Goal: Information Seeking & Learning: Learn about a topic

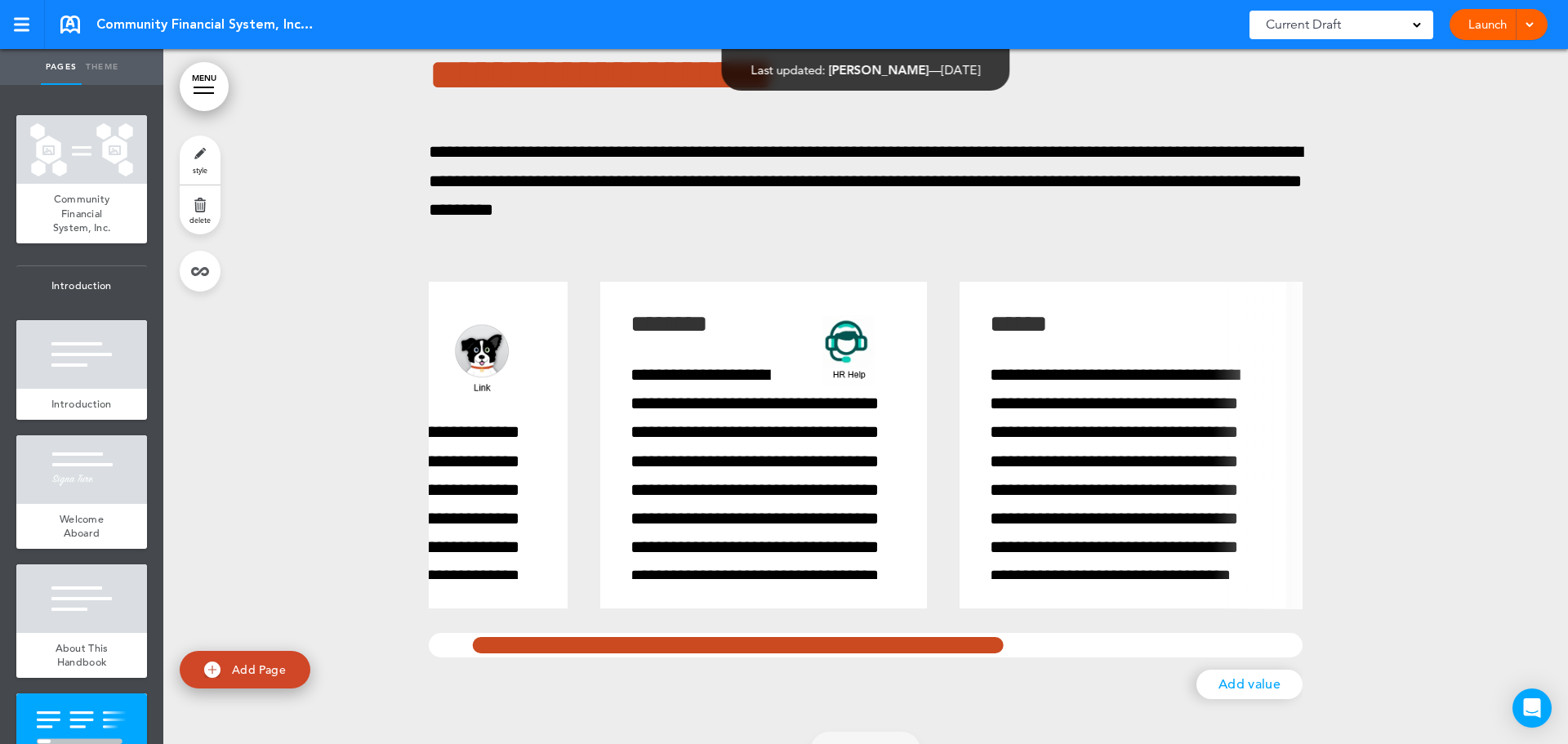
scroll to position [0, 40]
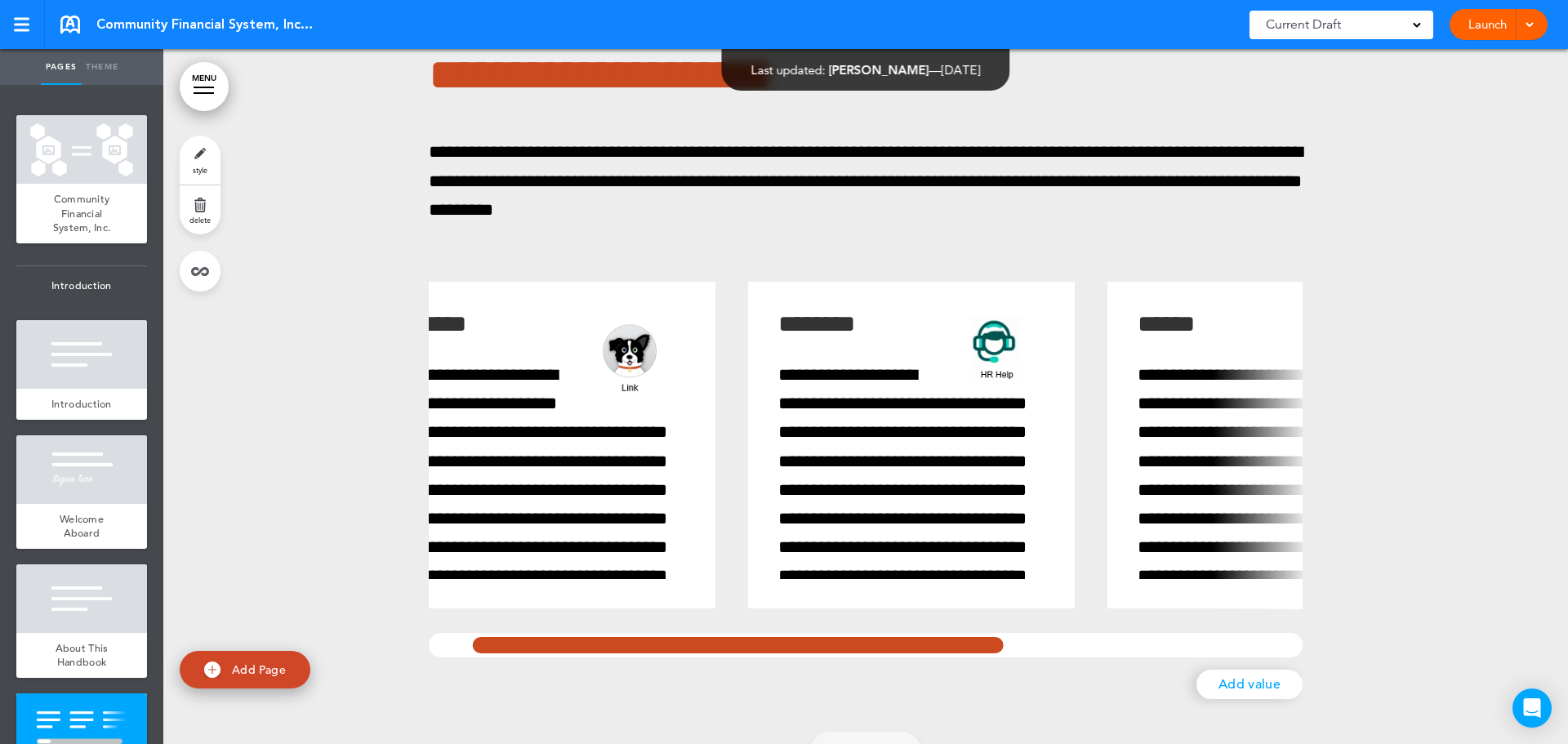
click at [935, 643] on div at bounding box center [739, 646] width 539 height 25
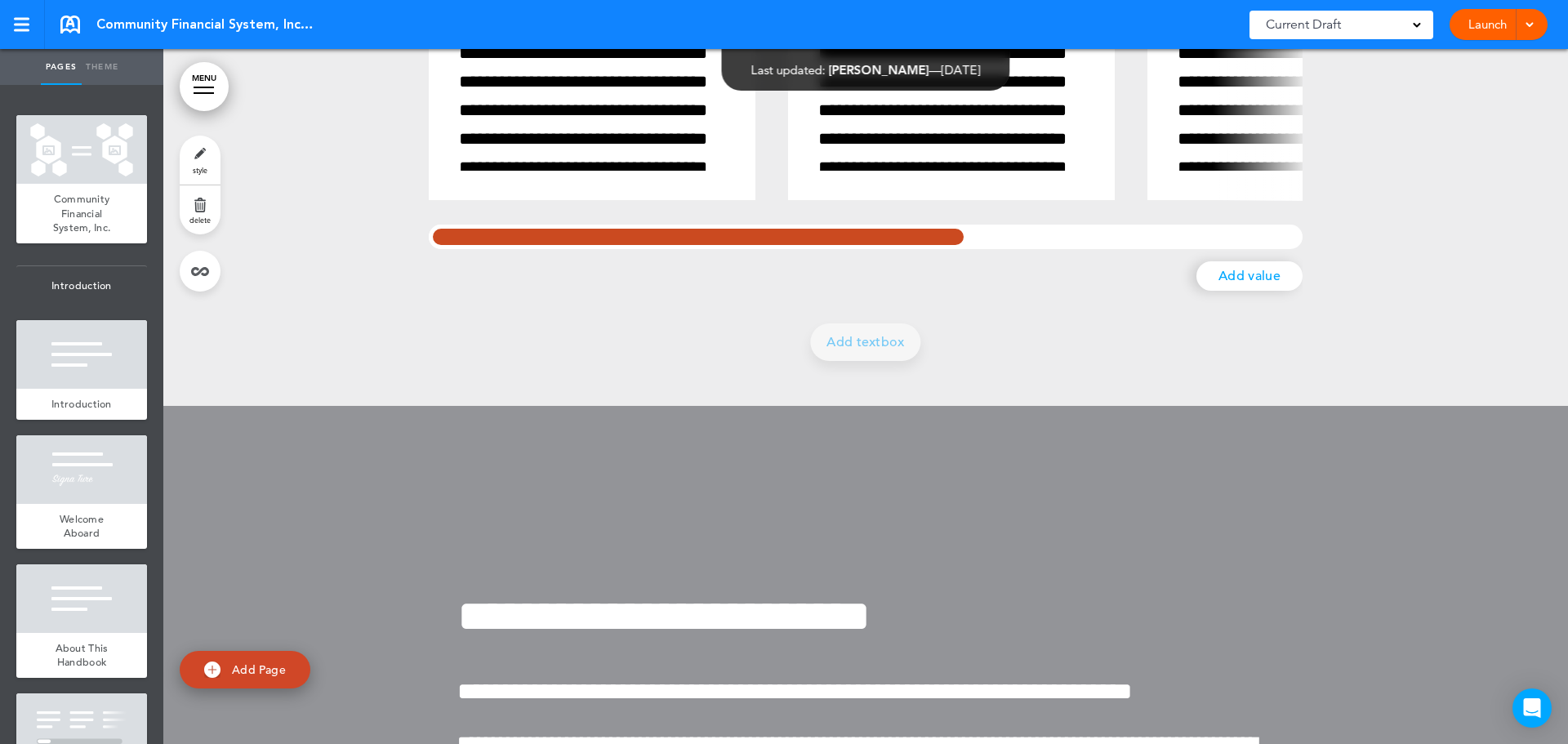
scroll to position [4657, 0]
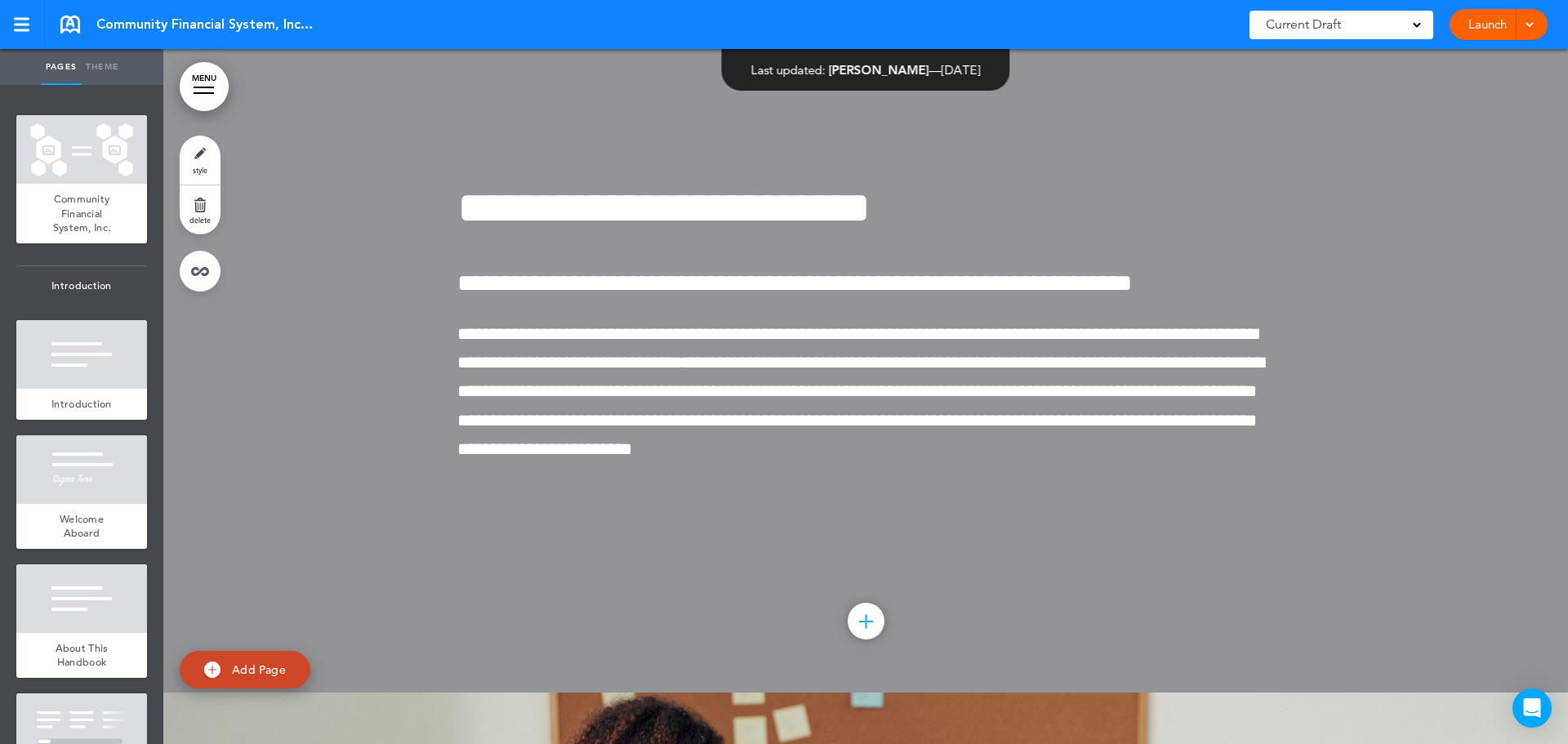
click at [204, 87] on div at bounding box center [203, 87] width 20 height 2
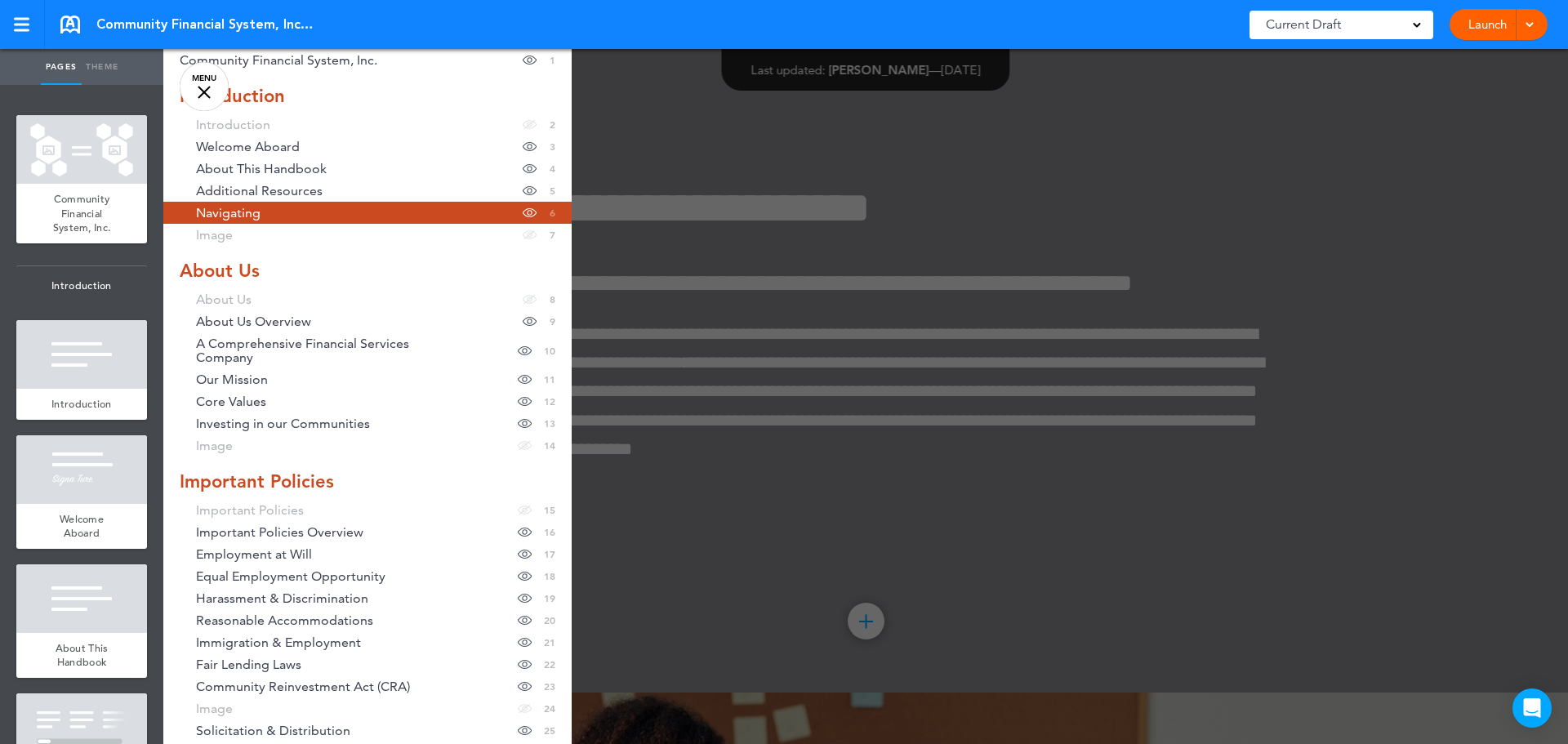
scroll to position [163, 0]
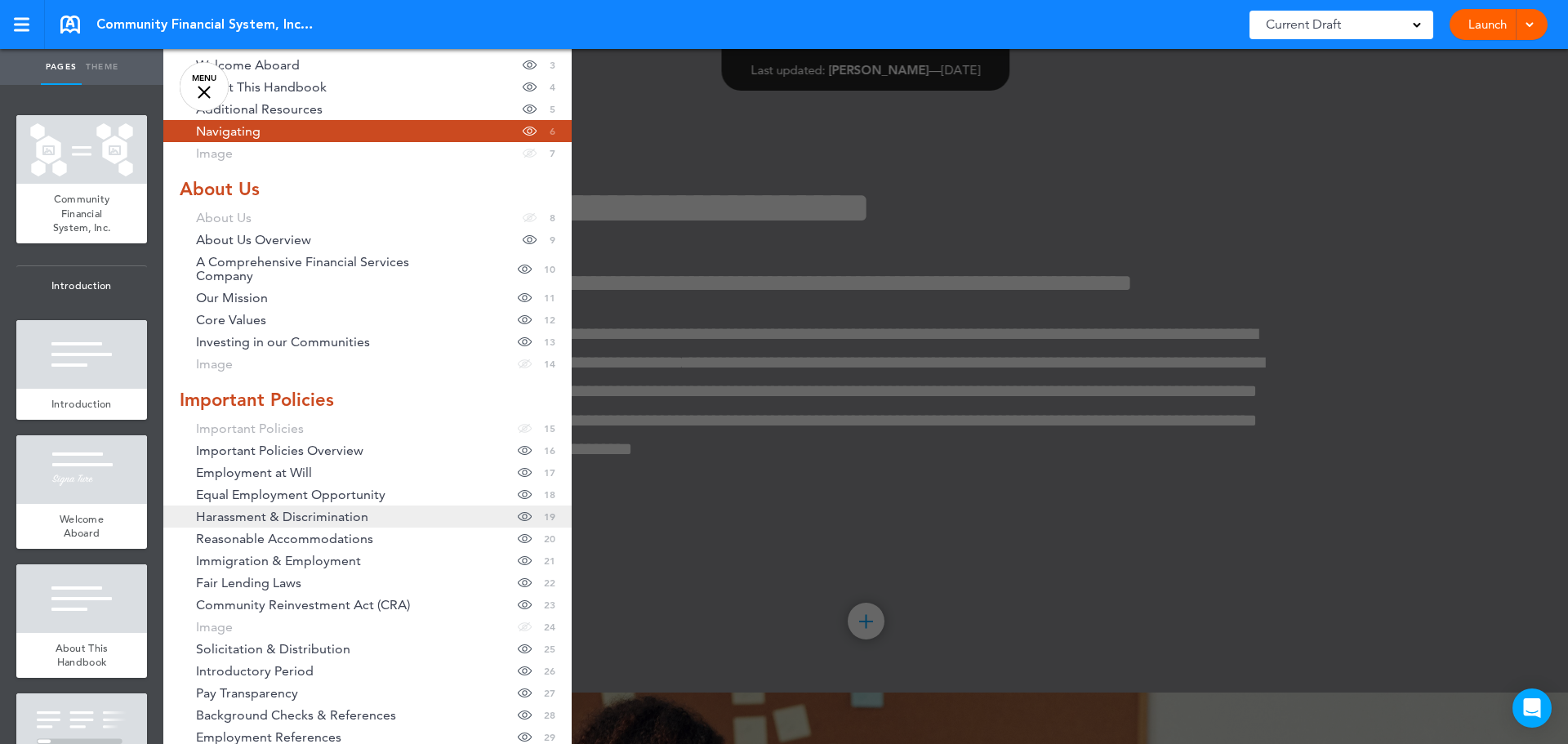
click at [315, 519] on span "Harassment & Discrimination" at bounding box center [282, 516] width 173 height 13
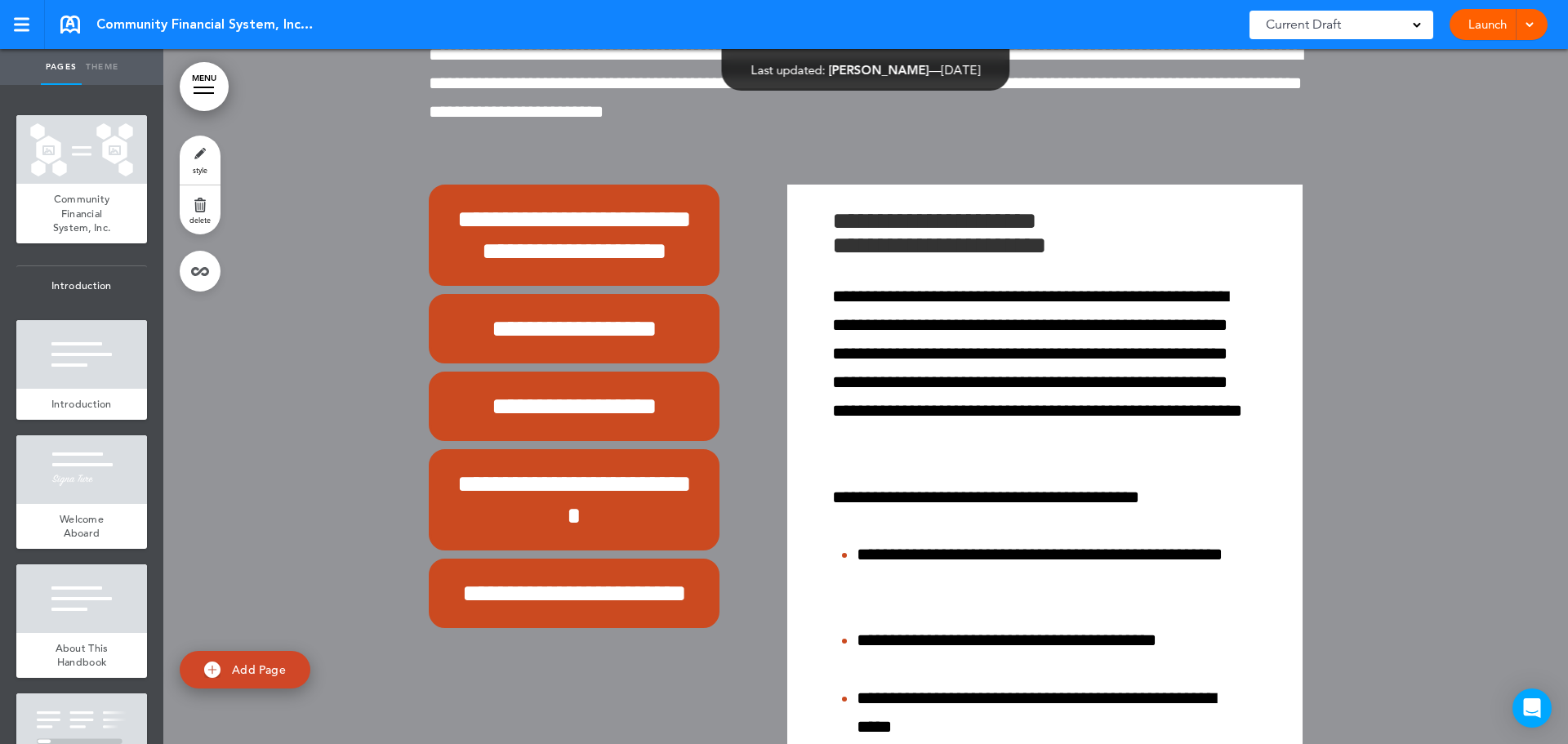
scroll to position [17451, 0]
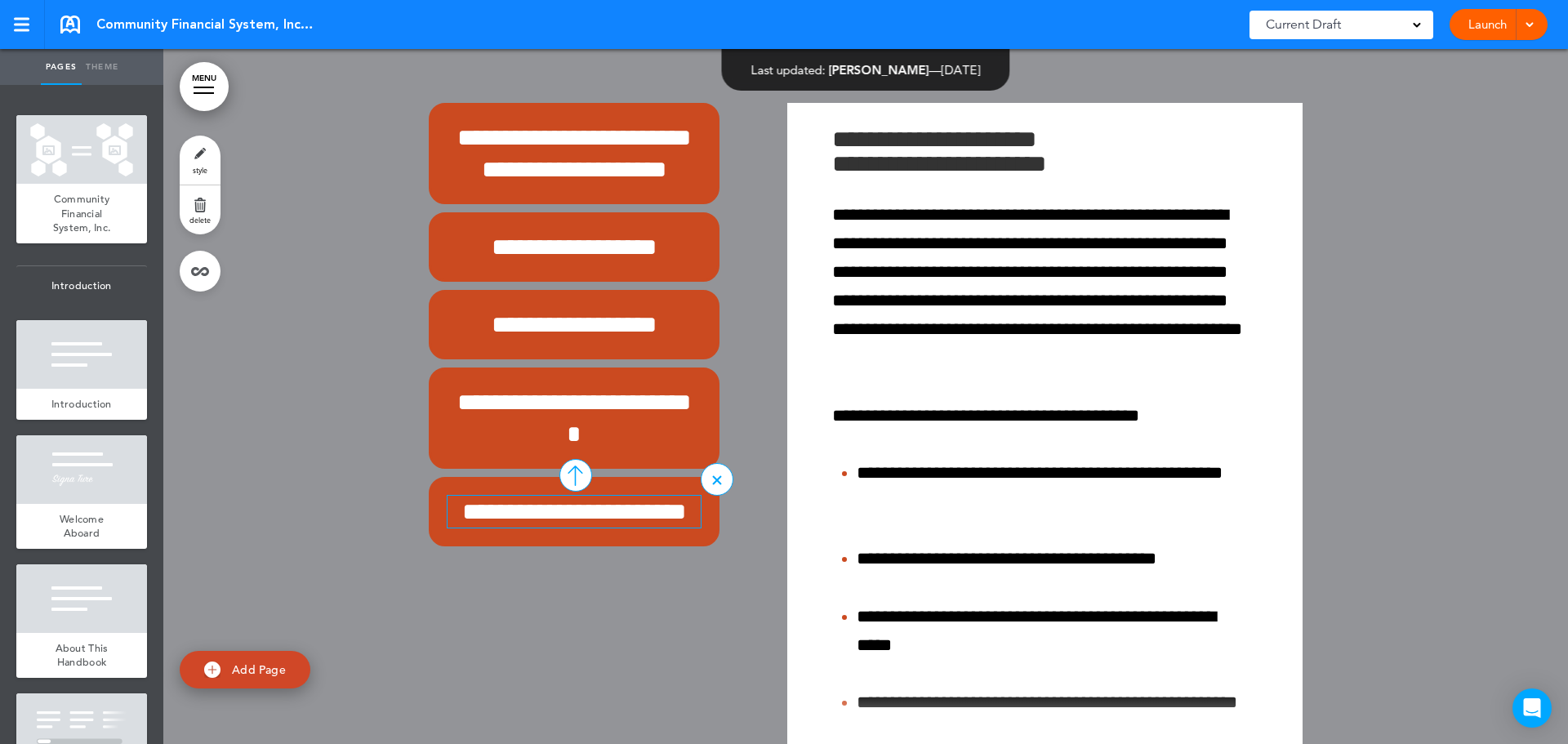
click at [544, 509] on h6 "**********" at bounding box center [574, 512] width 253 height 32
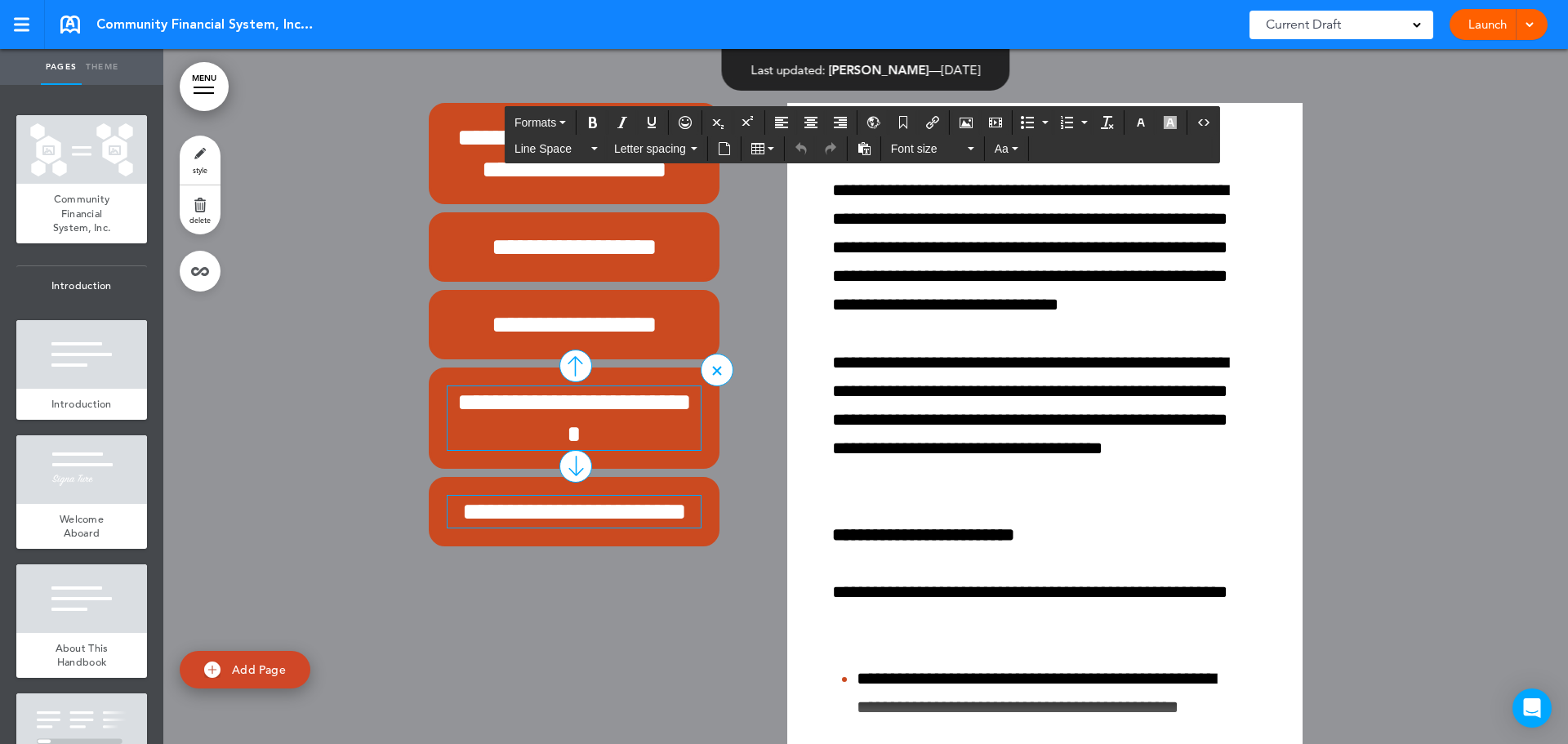
click at [620, 429] on h6 "**********" at bounding box center [574, 419] width 253 height 63
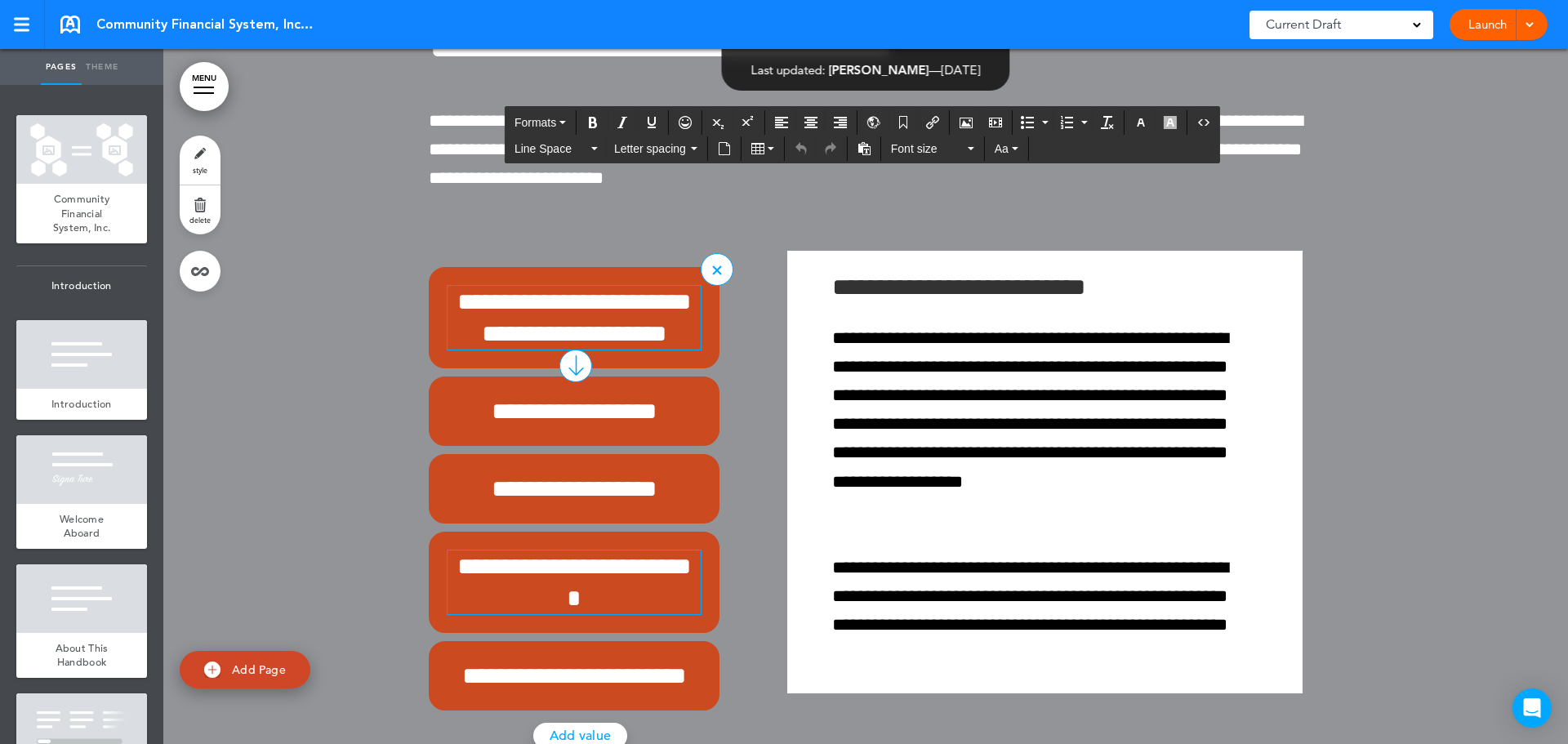
scroll to position [17303, 0]
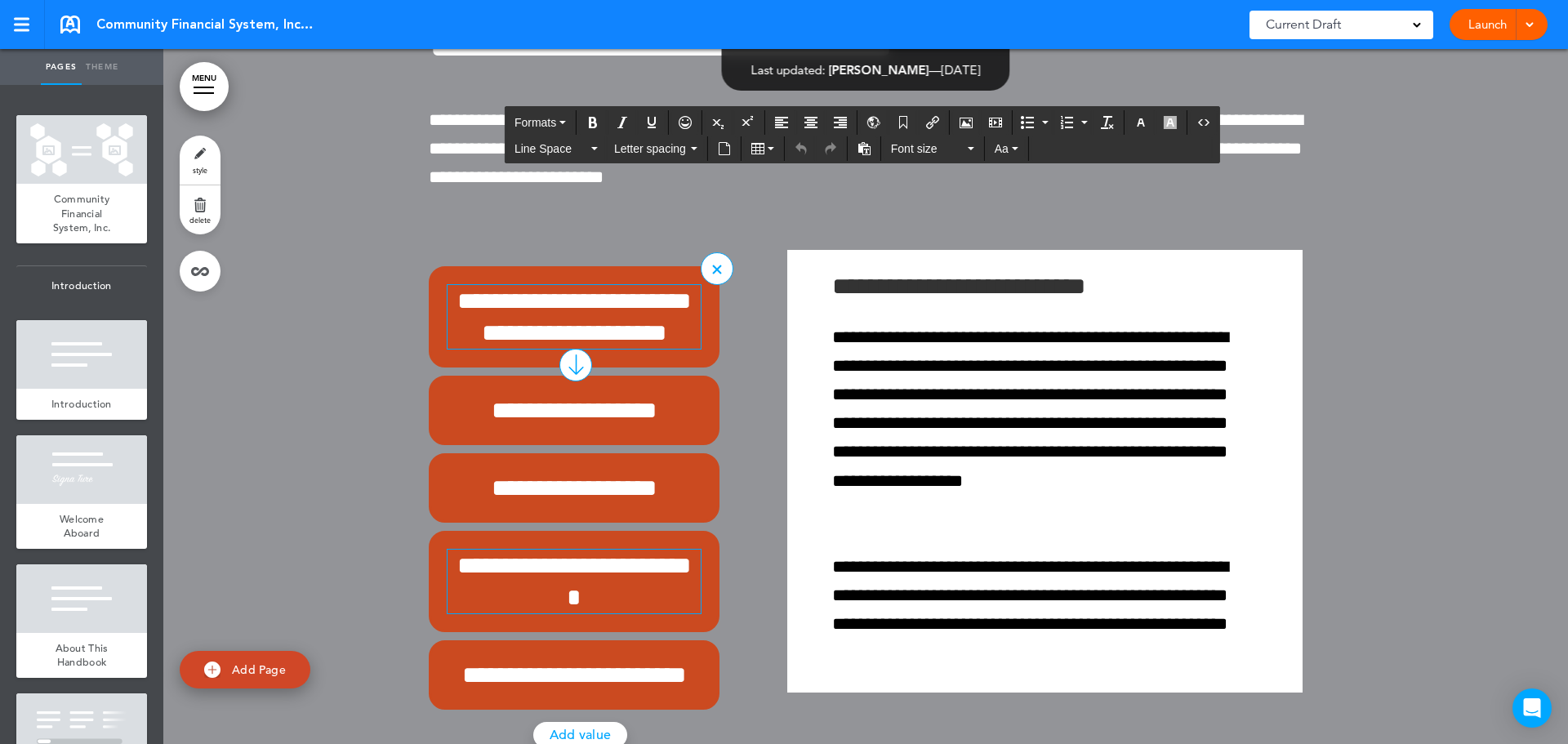
click at [583, 298] on h6 "**********" at bounding box center [574, 317] width 253 height 63
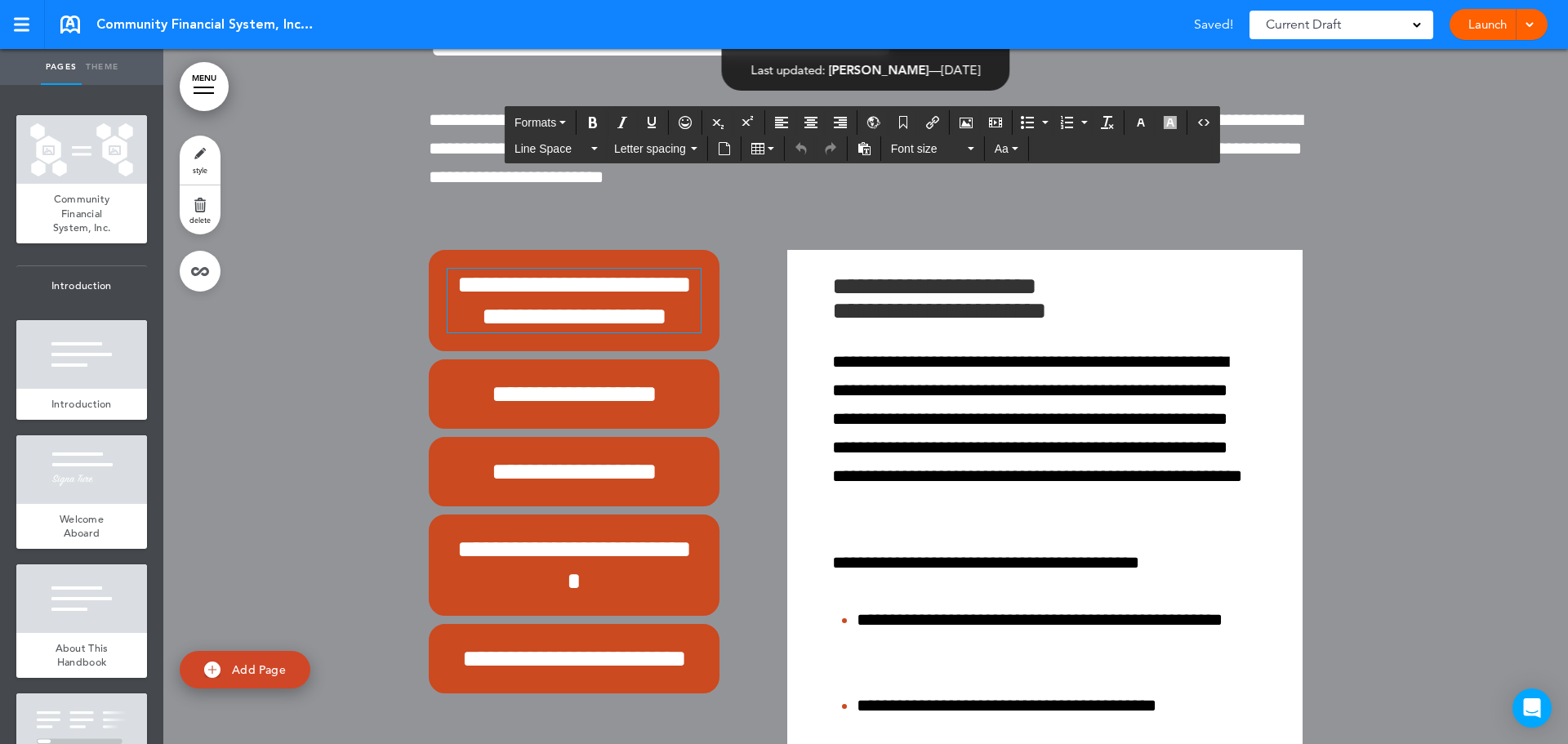
click at [198, 89] on link "MENU" at bounding box center [203, 86] width 49 height 49
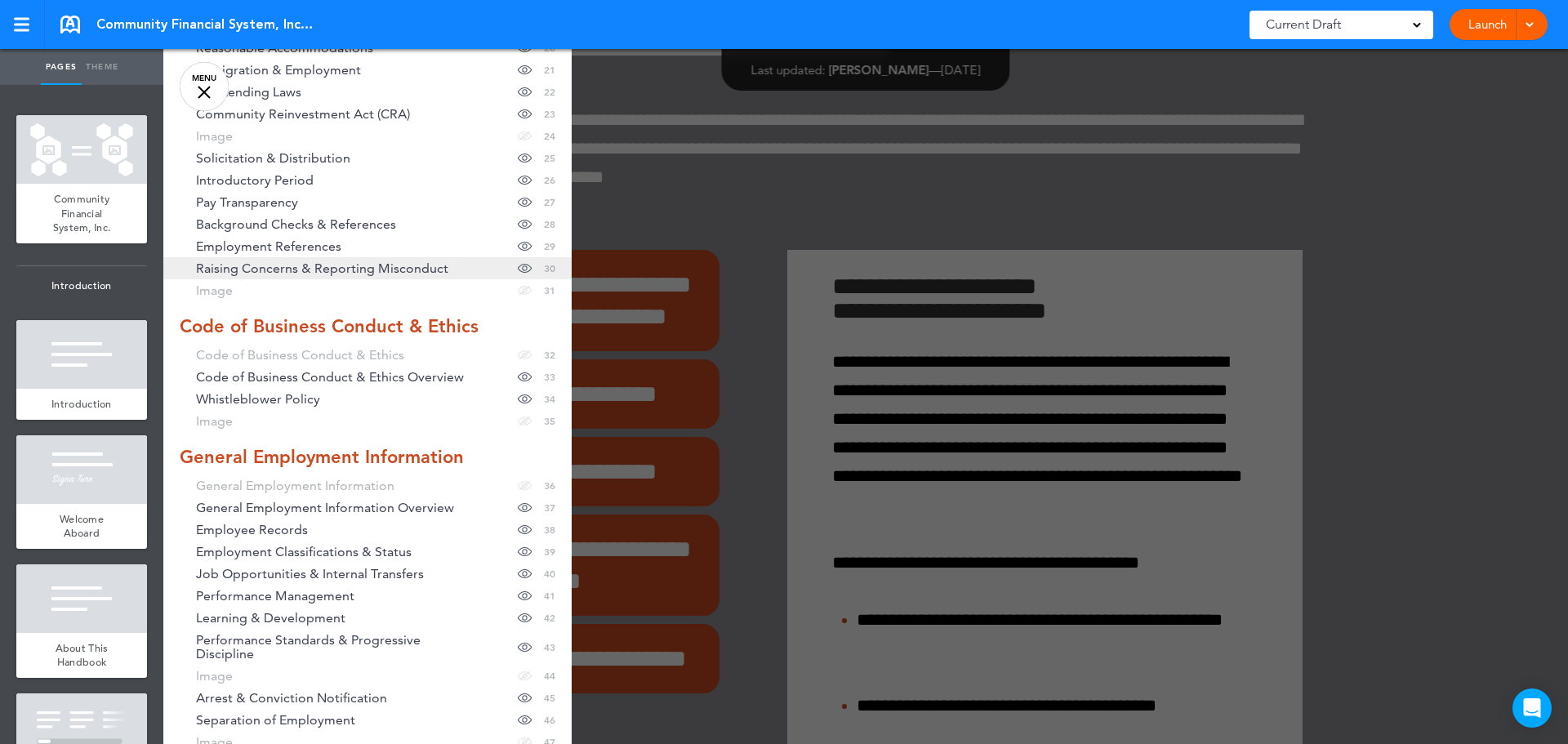
scroll to position [735, 0]
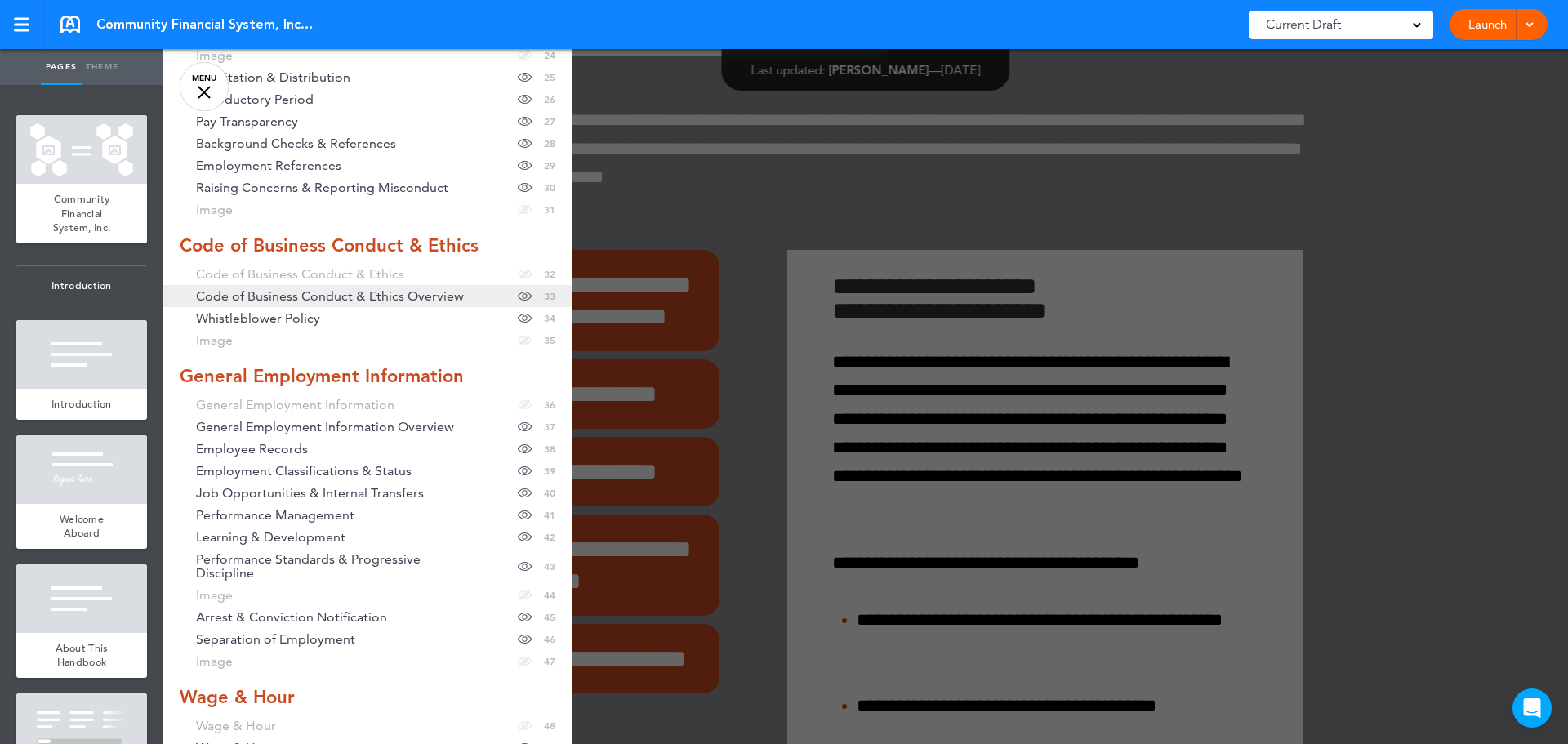
click at [270, 298] on span "Code of Business Conduct & Ethics Overview" at bounding box center [329, 296] width 268 height 13
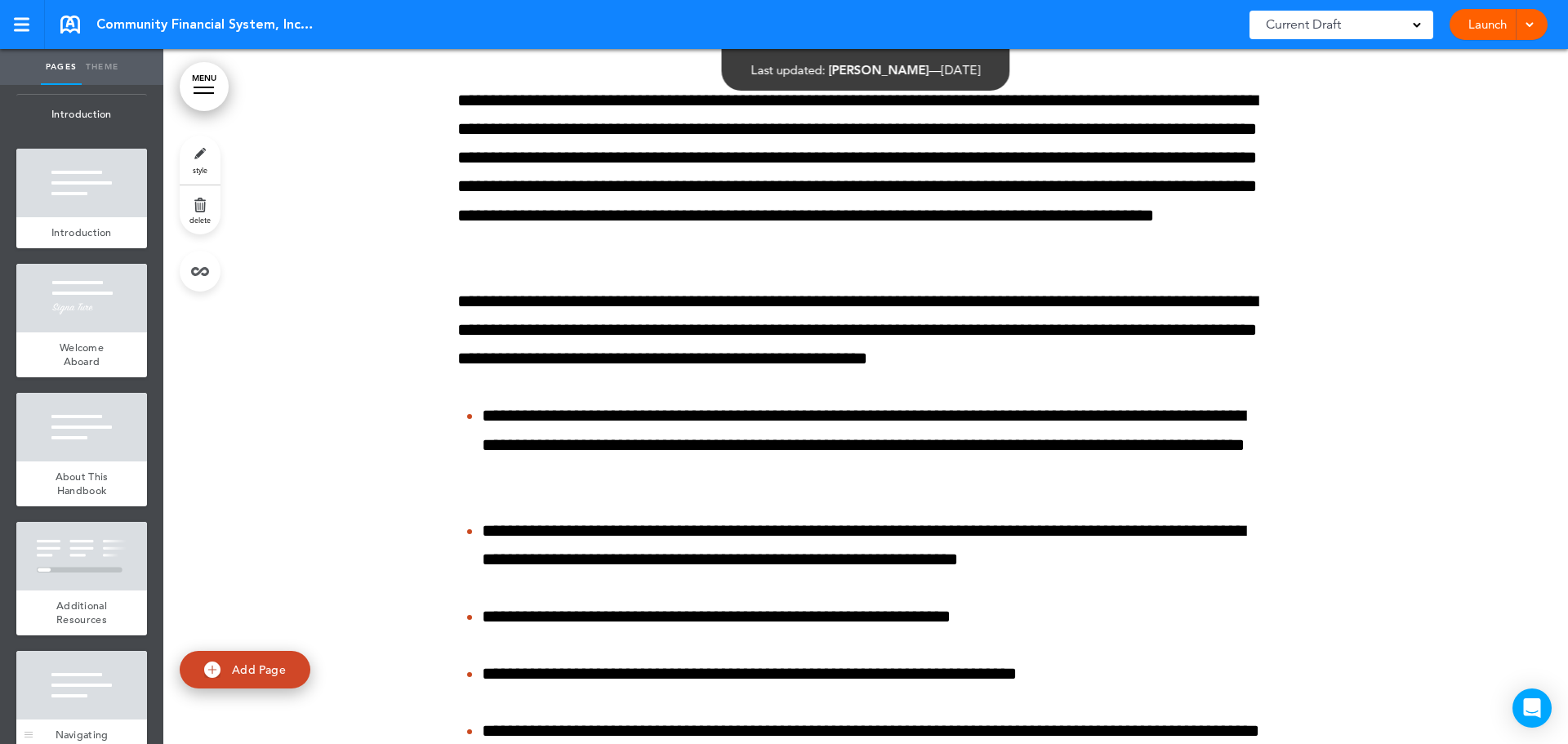
scroll to position [0, 0]
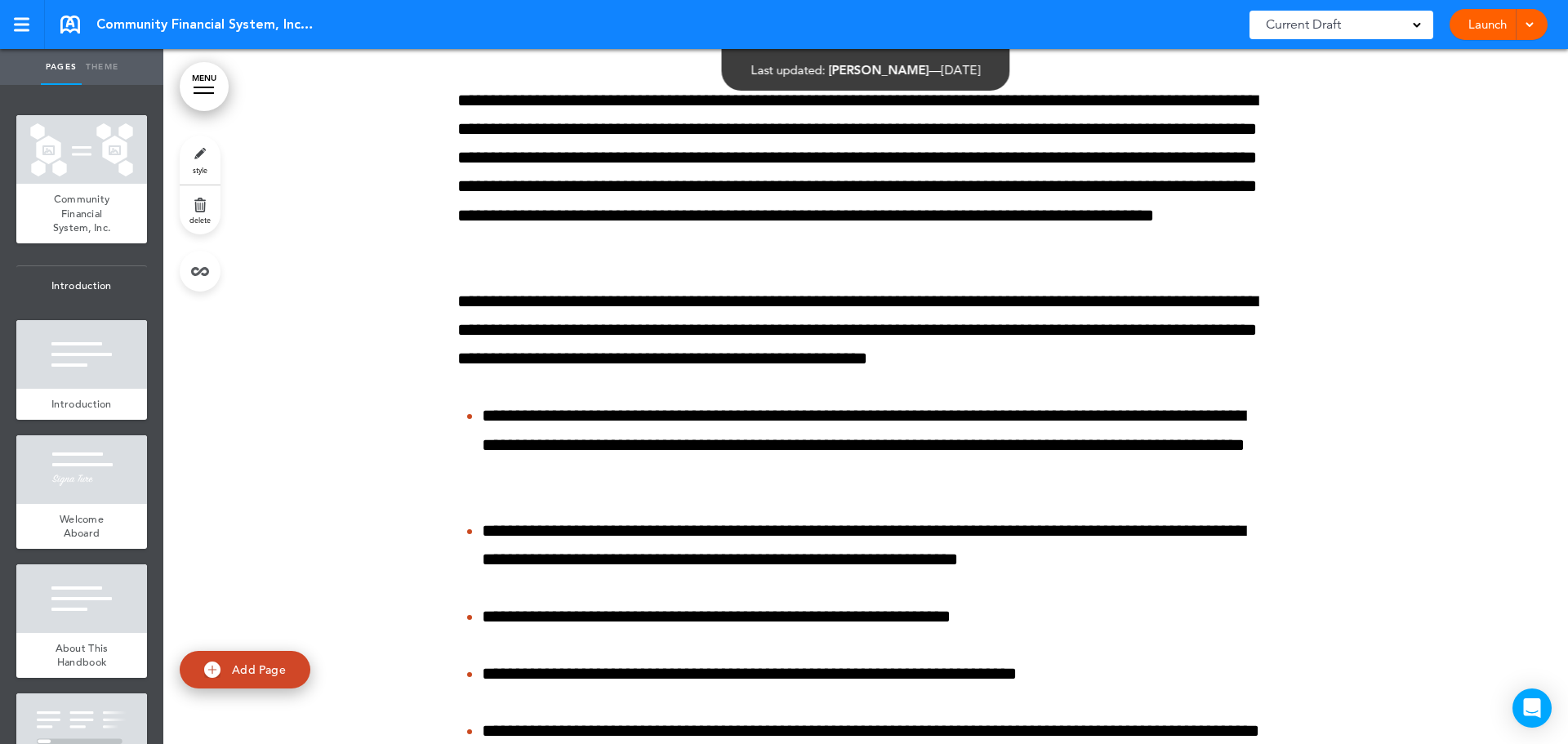
click at [66, 23] on link at bounding box center [70, 24] width 19 height 18
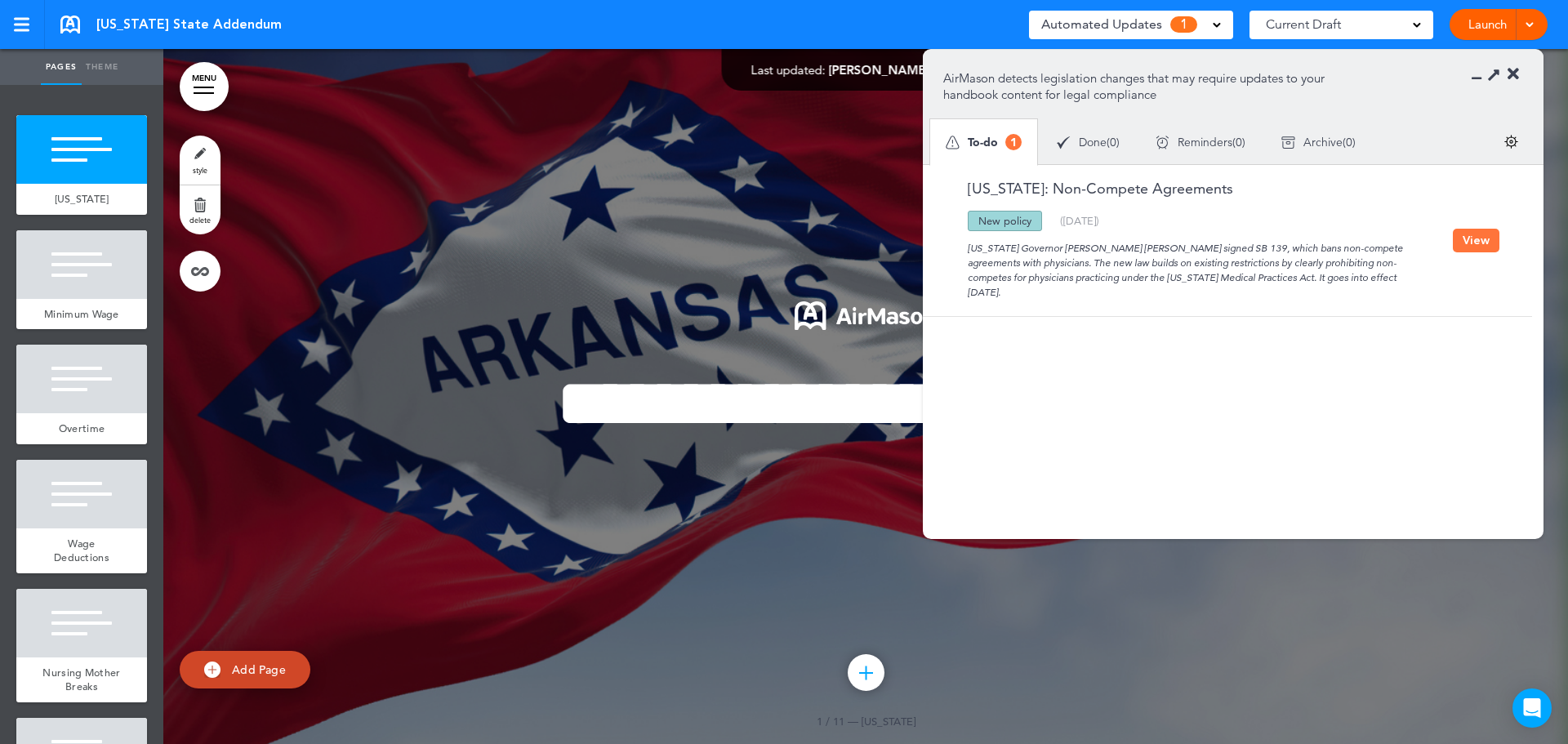
click at [1479, 236] on button "View" at bounding box center [1476, 240] width 47 height 24
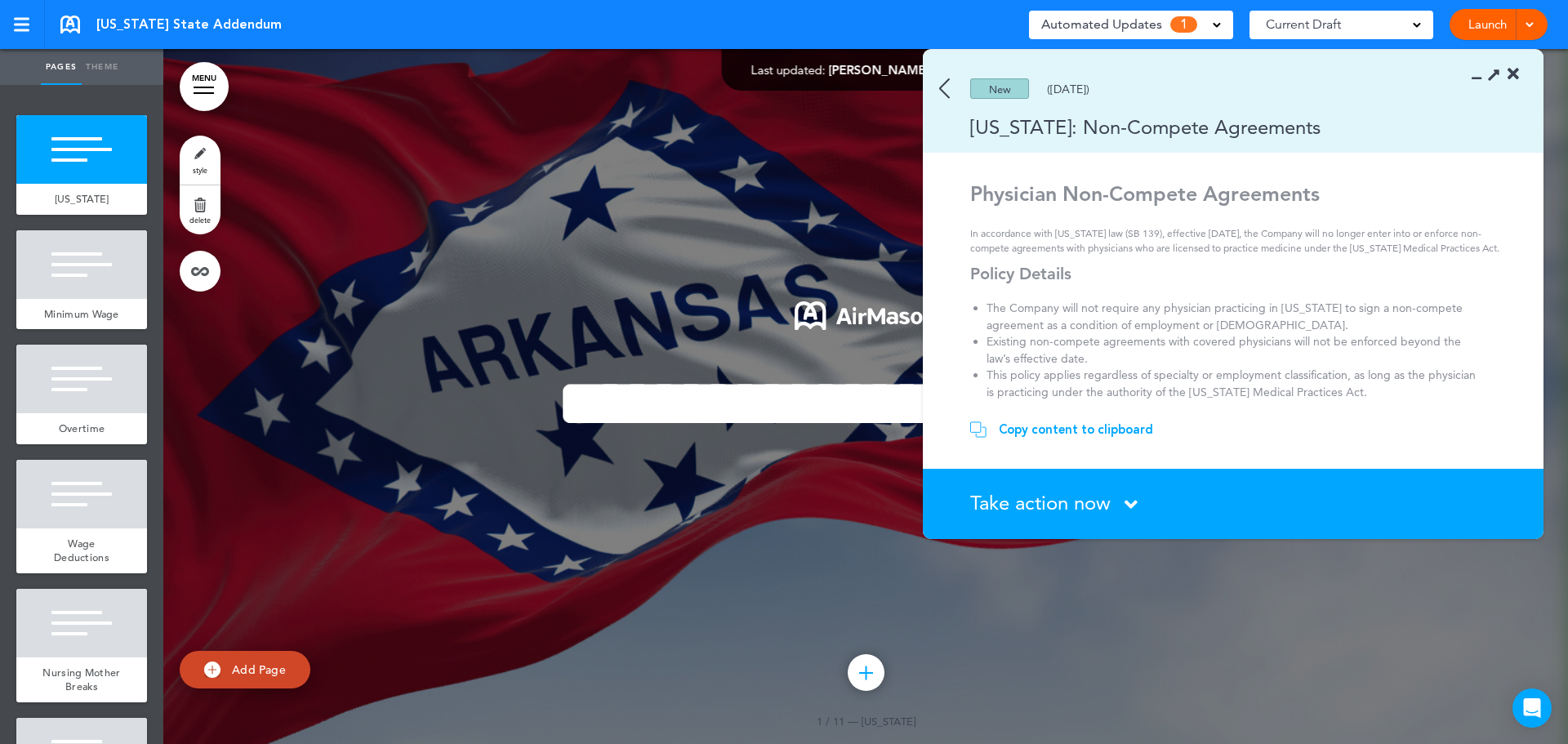
click at [1130, 503] on icon at bounding box center [1131, 504] width 13 height 20
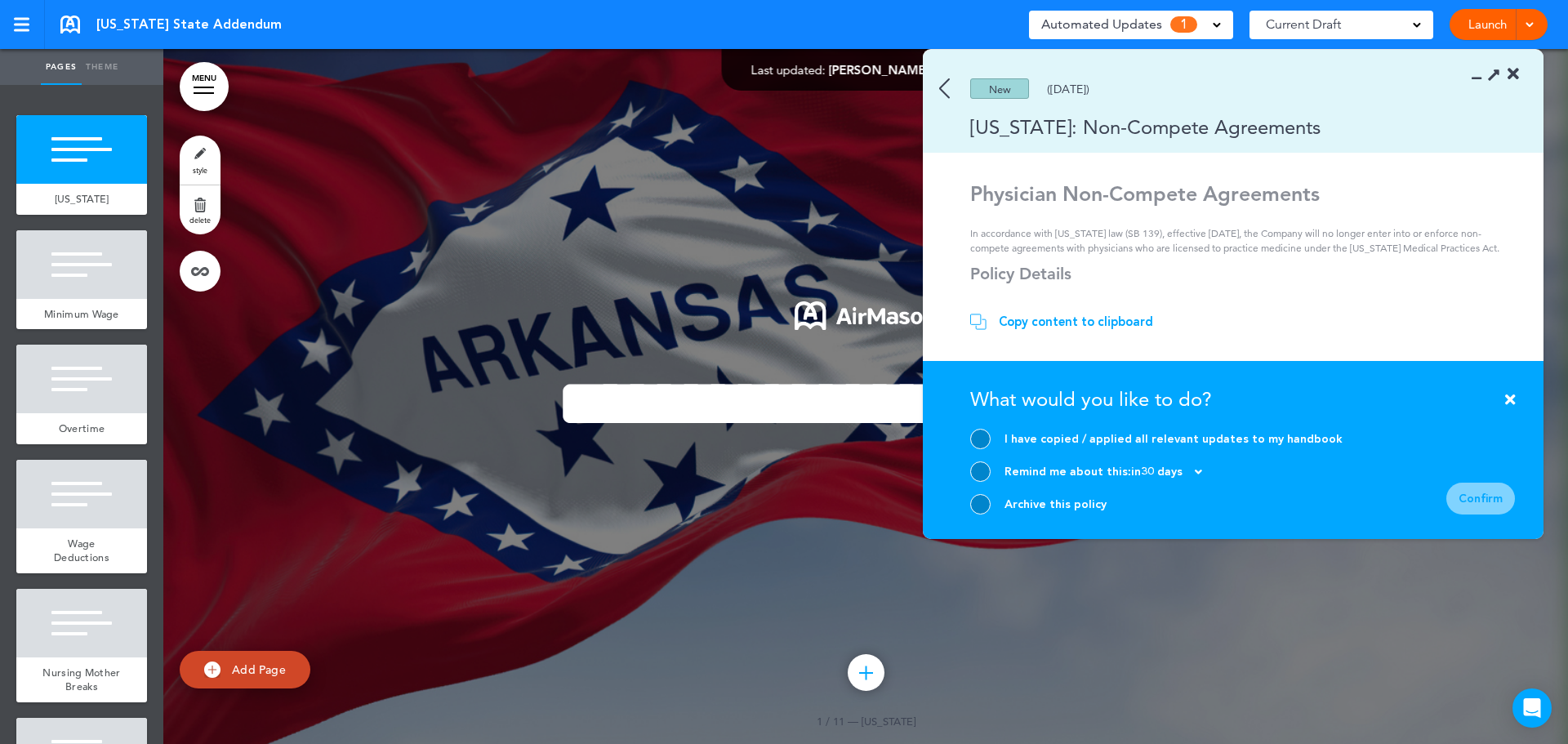
click at [984, 503] on div at bounding box center [980, 504] width 20 height 20
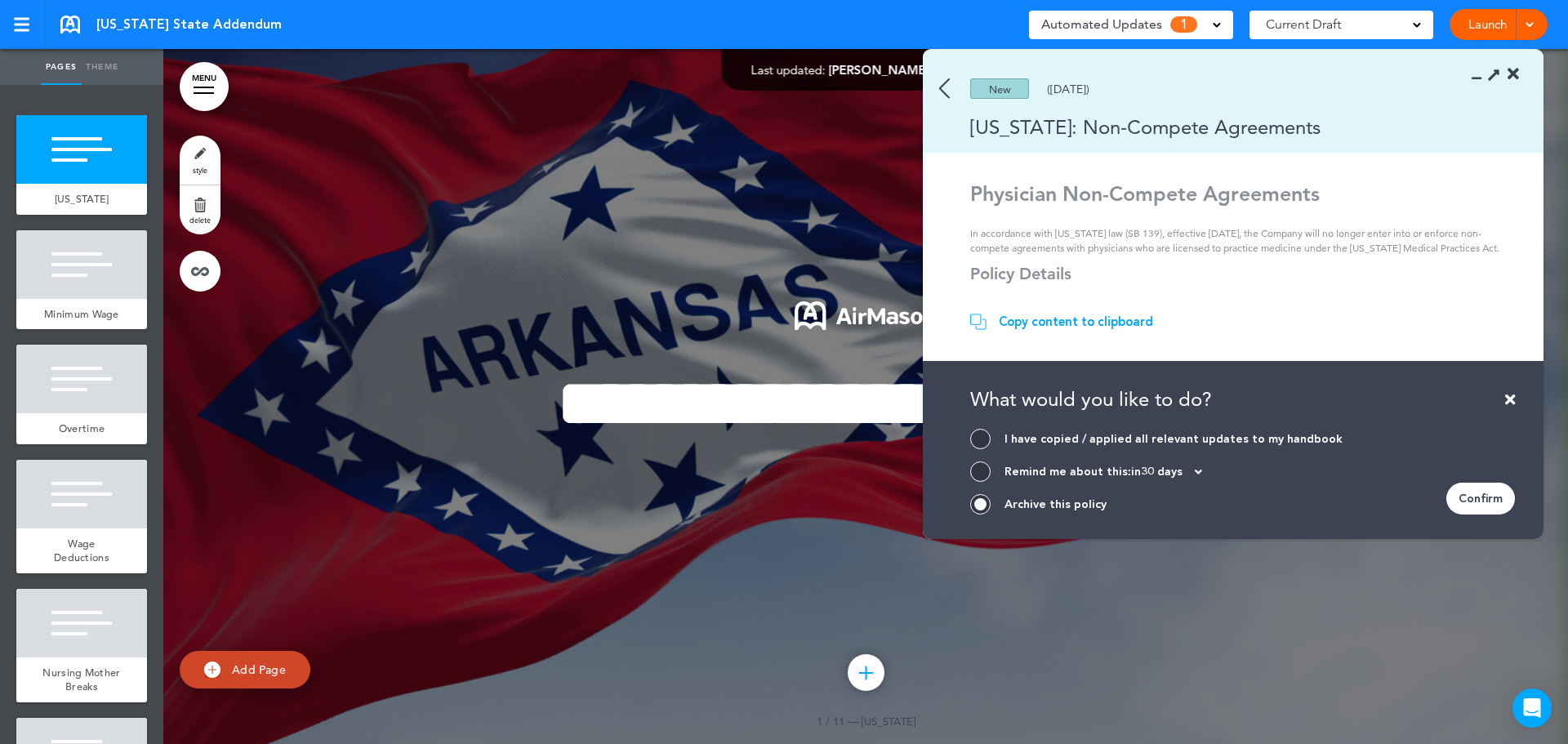
click at [1480, 499] on div "Confirm" at bounding box center [1480, 498] width 68 height 32
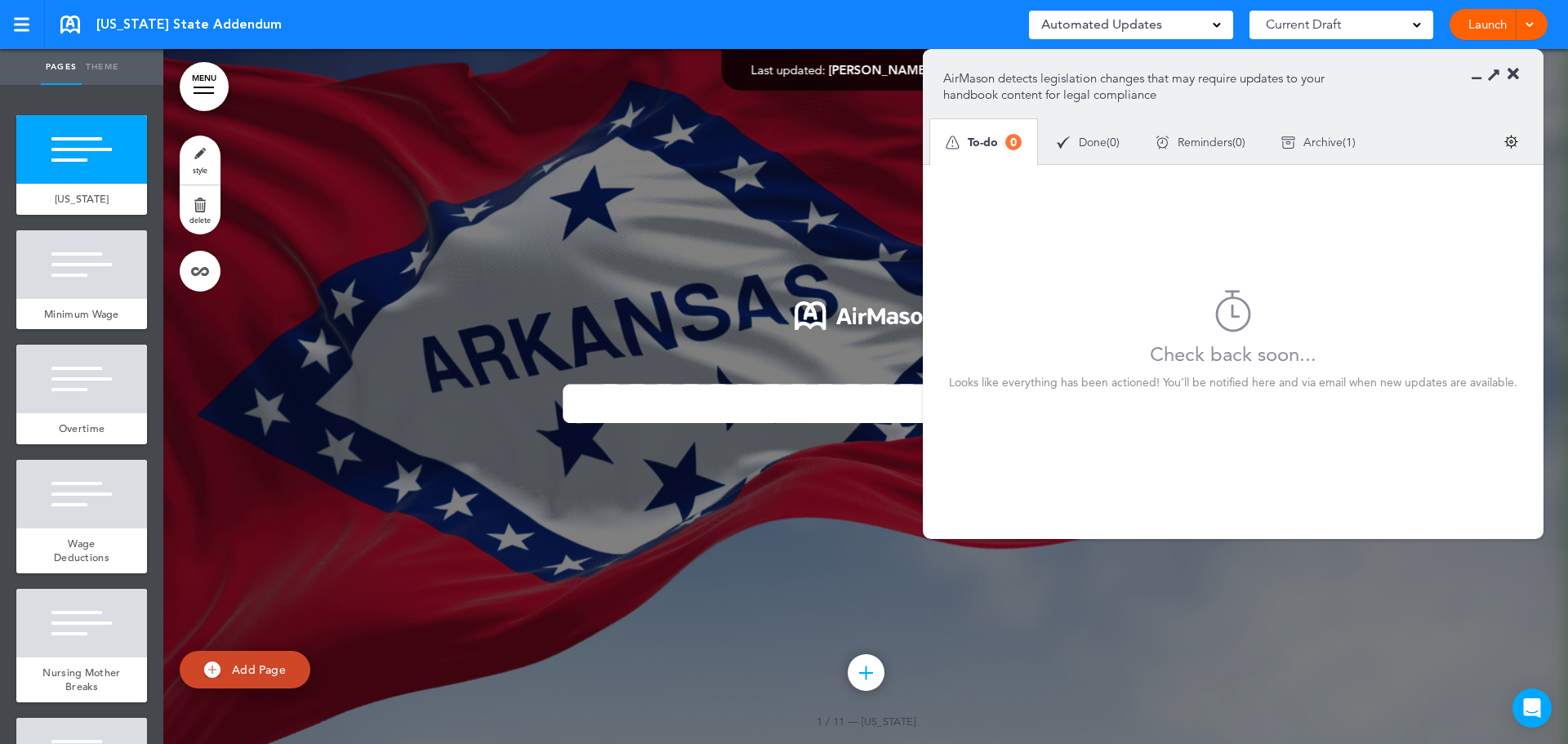
click at [1514, 68] on icon at bounding box center [1513, 74] width 12 height 16
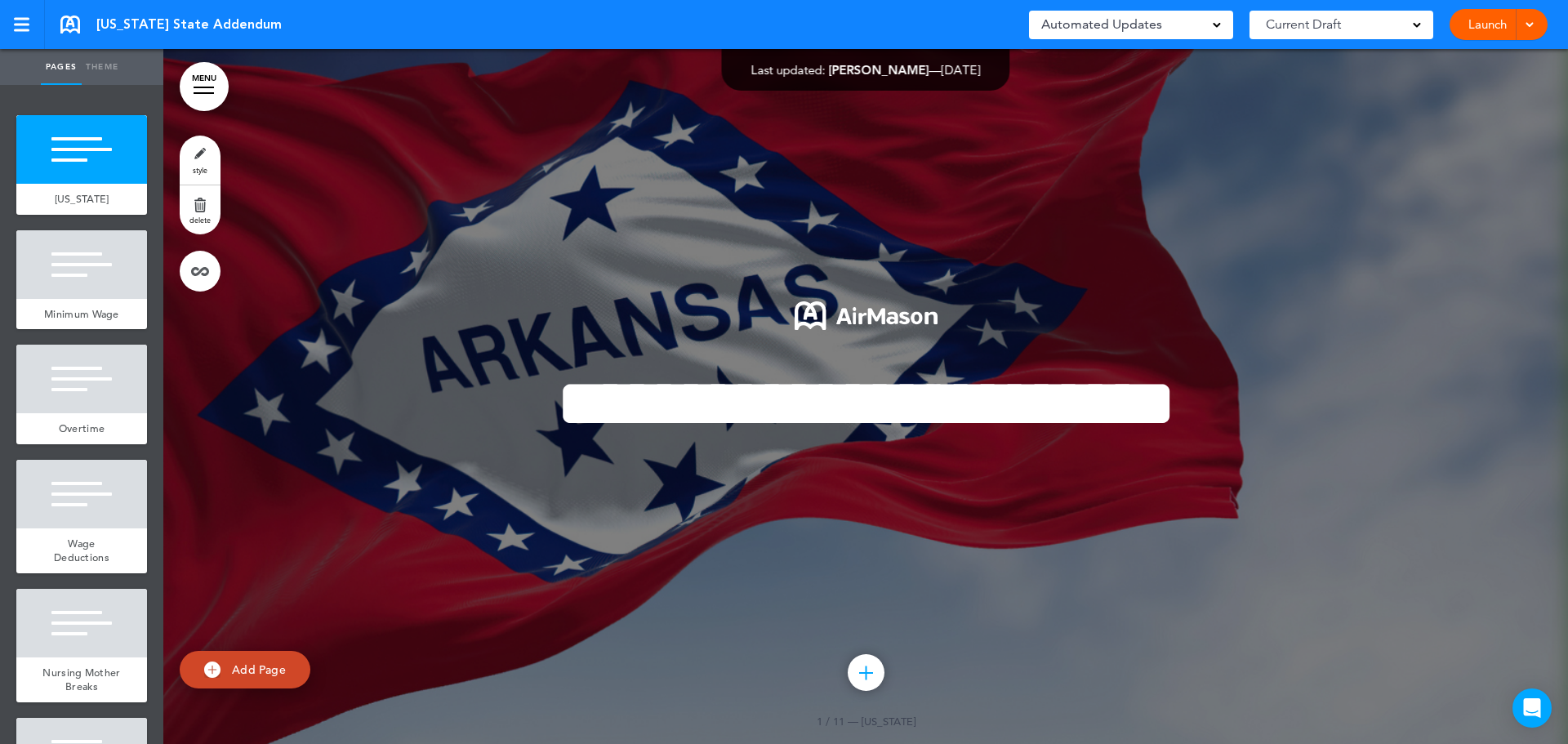
click at [63, 25] on link at bounding box center [70, 24] width 19 height 18
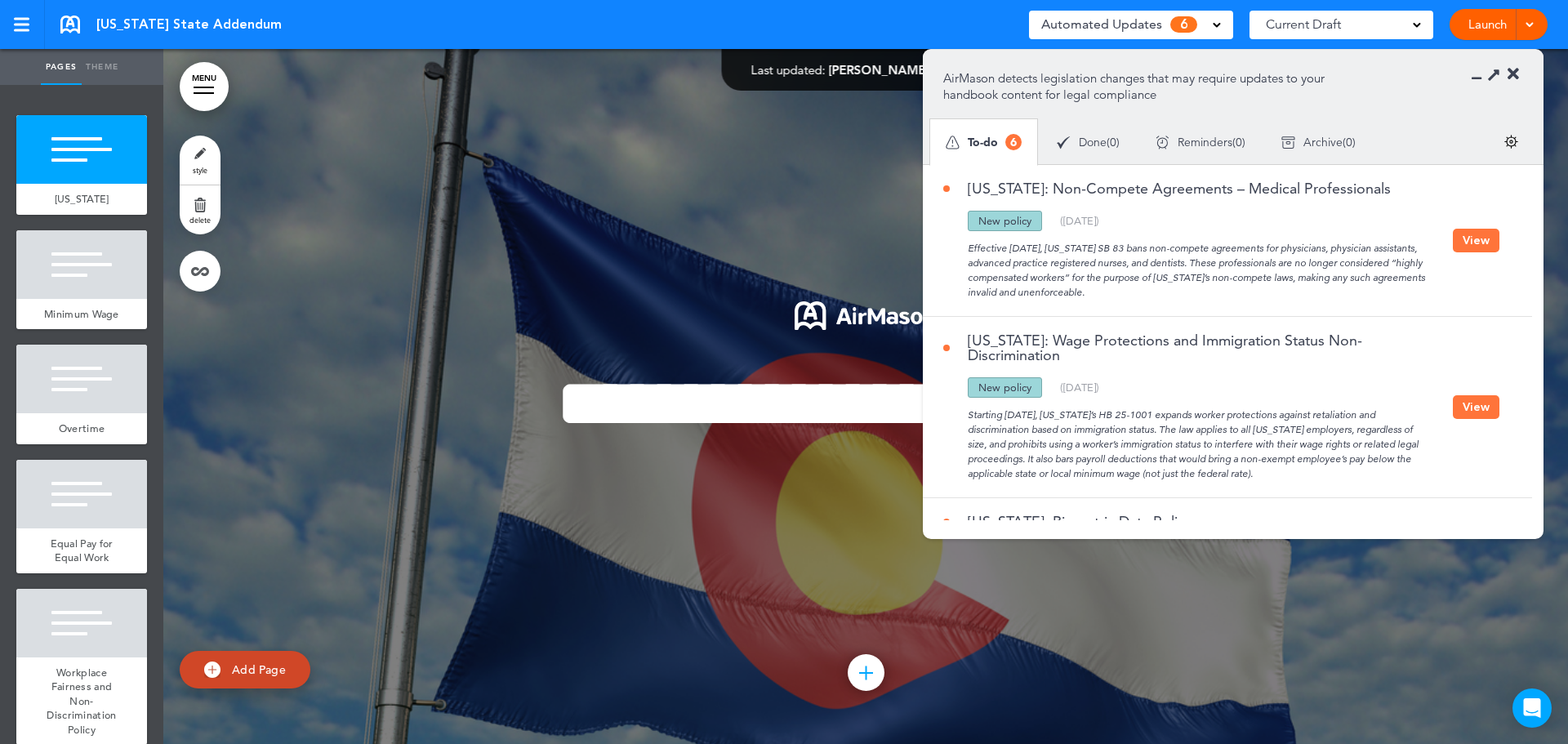
click at [1485, 400] on button "View" at bounding box center [1476, 407] width 47 height 24
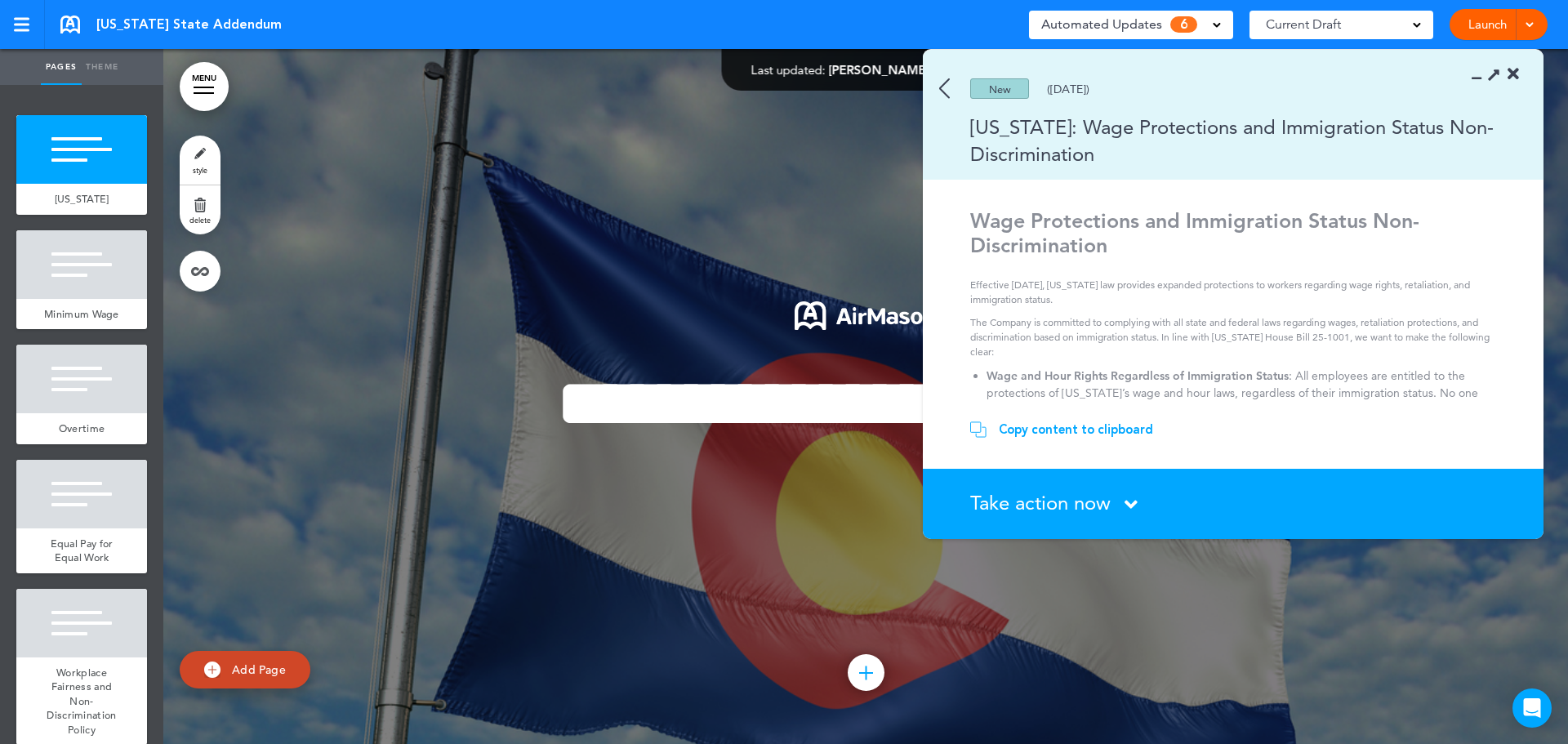
click at [1133, 505] on icon at bounding box center [1131, 504] width 13 height 20
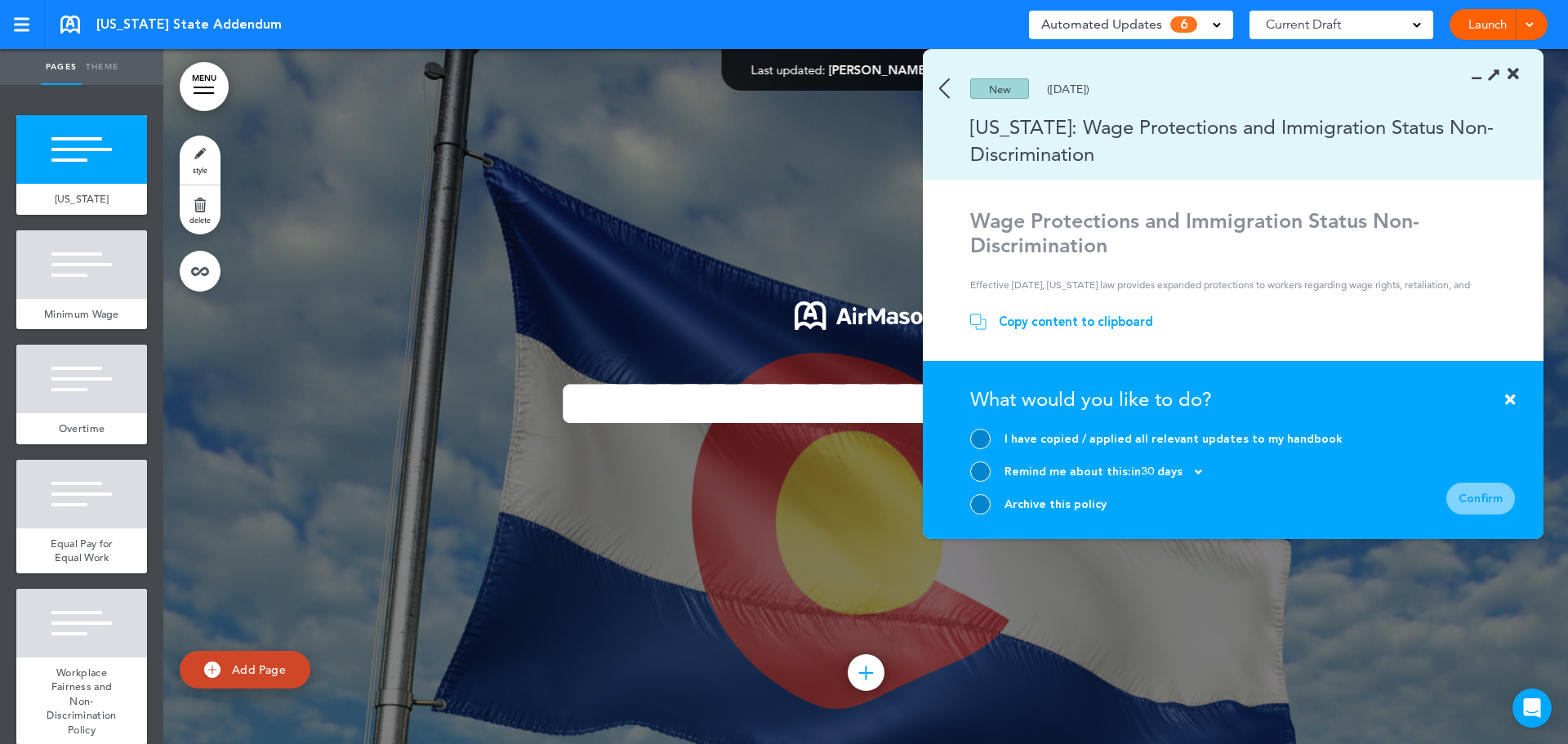
click at [1418, 315] on div "Copy content to clipboard" at bounding box center [1256, 322] width 573 height 16
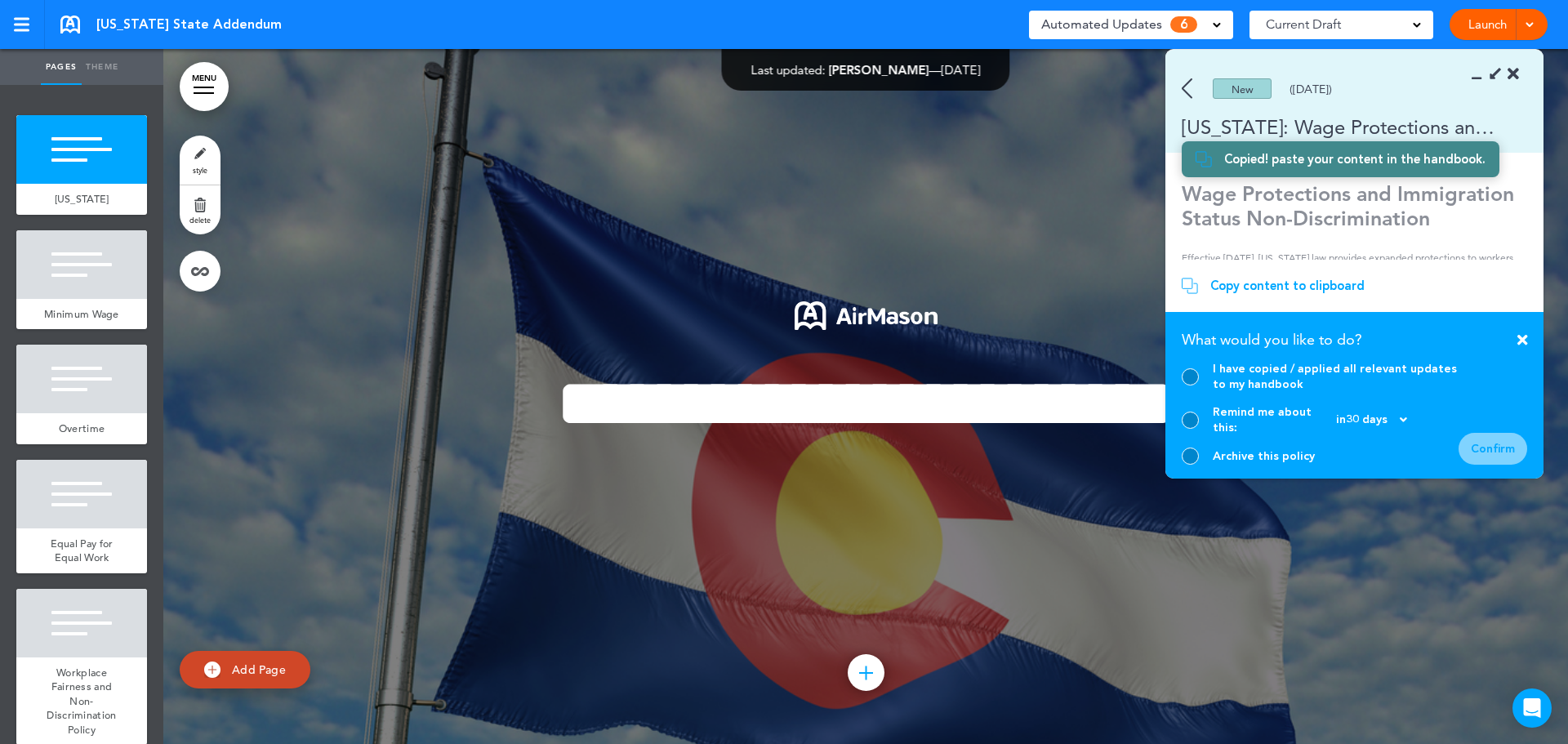
click at [1491, 74] on icon at bounding box center [1494, 74] width 17 height 17
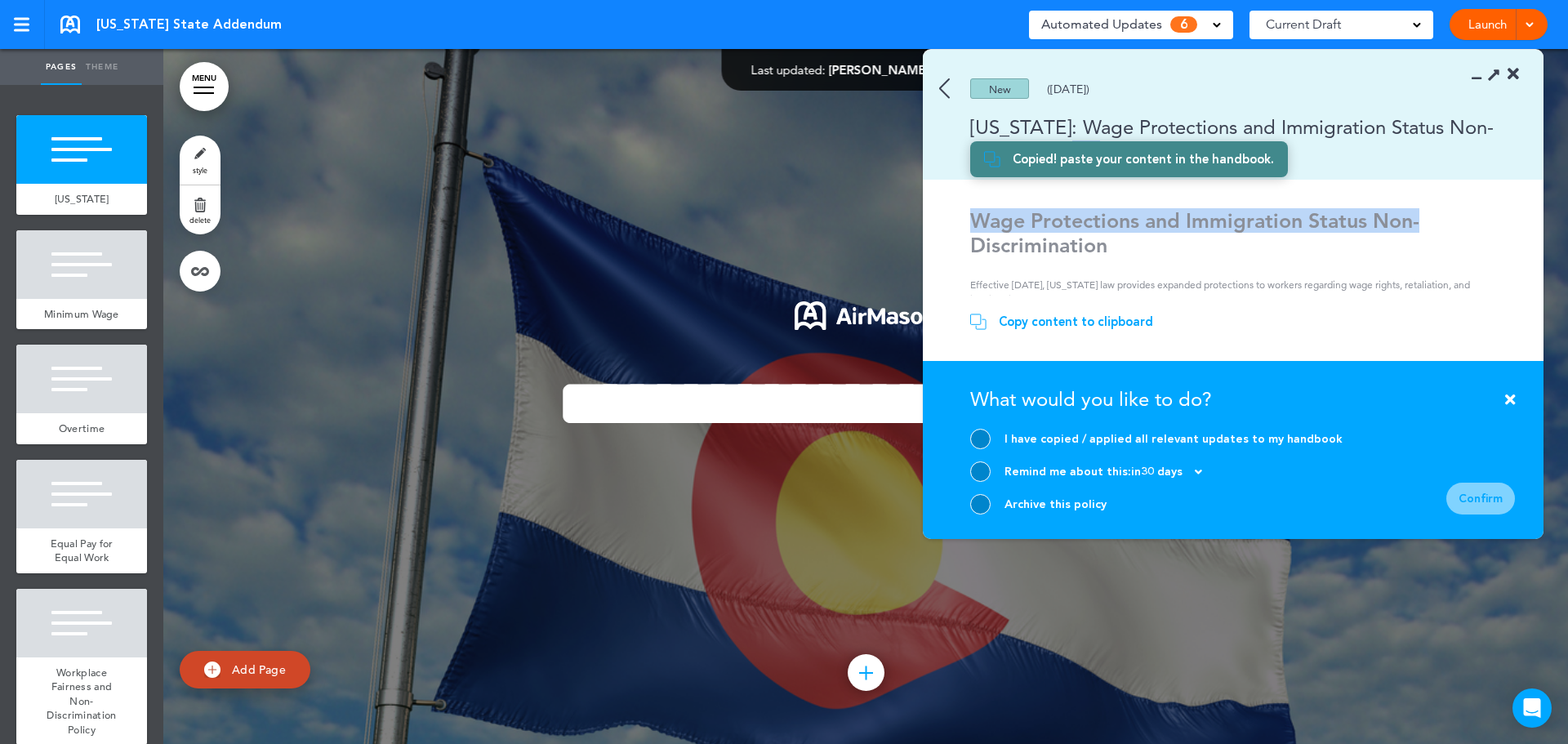
drag, startPoint x: 1532, startPoint y: 225, endPoint x: 1528, endPoint y: 181, distance: 44.2
click at [1528, 181] on div "New (07/11/2025) Colorado: Wage Protections and Immigration Status Non-Discrimi…" at bounding box center [1233, 295] width 621 height 490
click at [1030, 208] on div "New (07/11/2025) Colorado: Wage Protections and Immigration Status Non-Discrimi…" at bounding box center [1233, 295] width 621 height 490
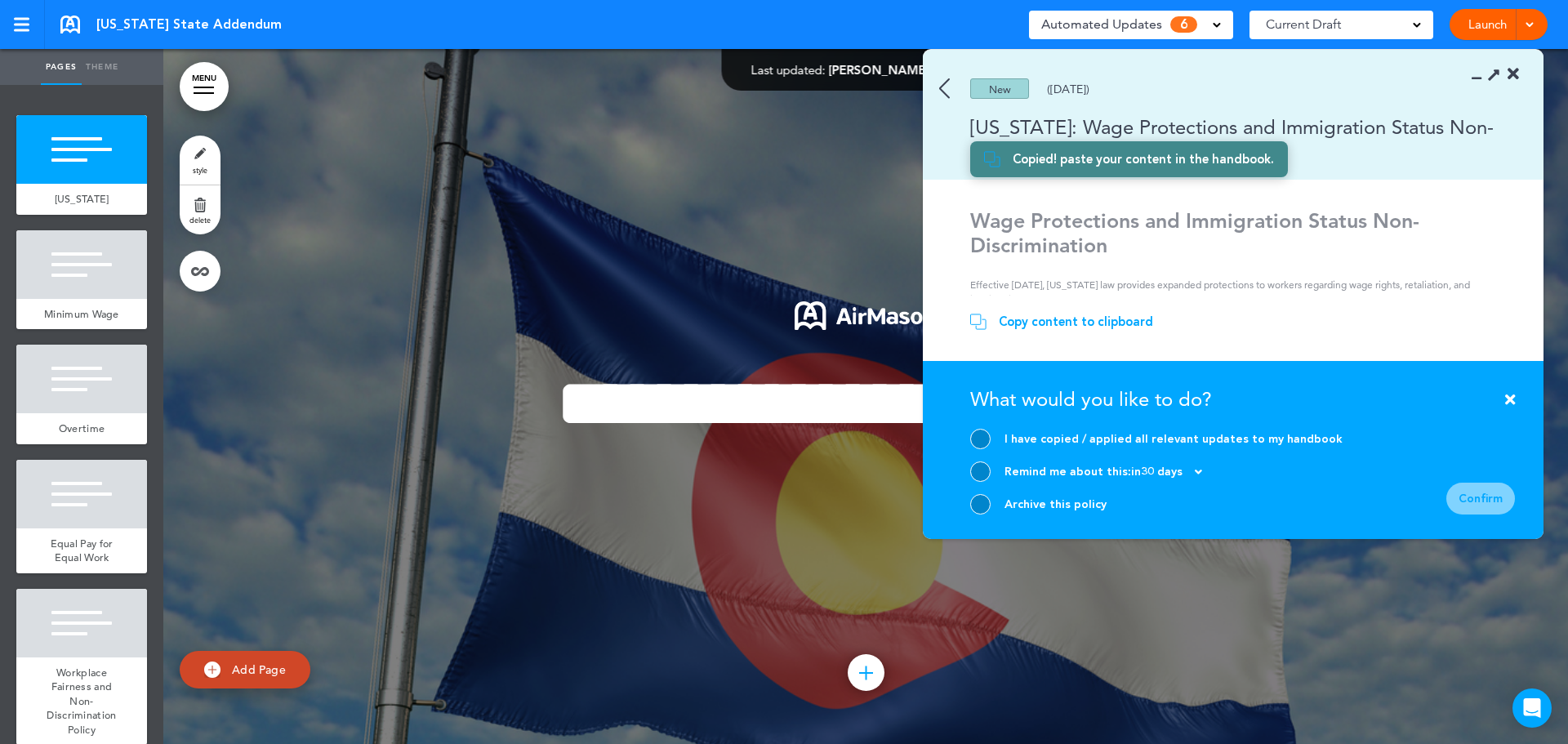
click at [1023, 324] on div "Copy content to clipboard" at bounding box center [1076, 322] width 154 height 16
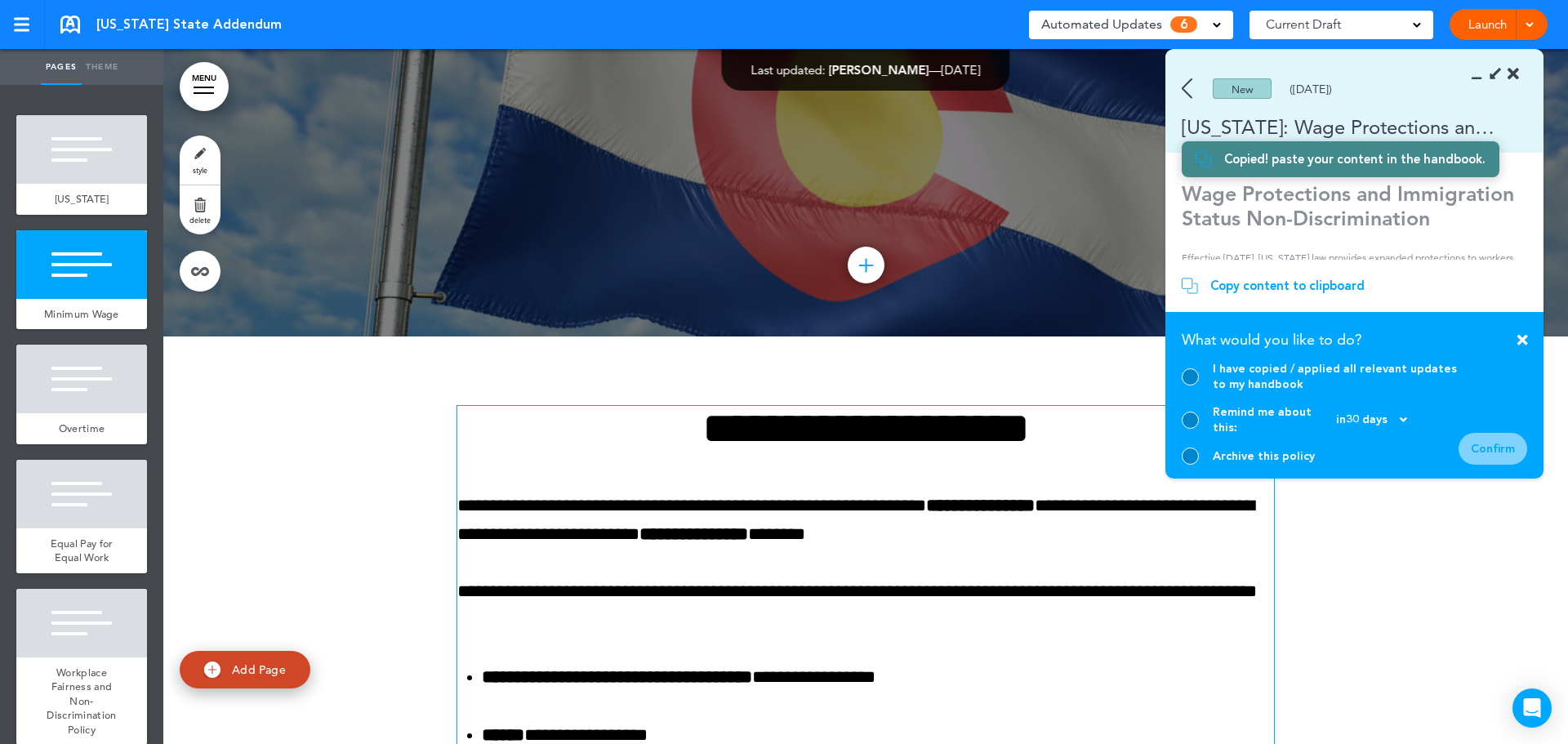
scroll to position [409, 0]
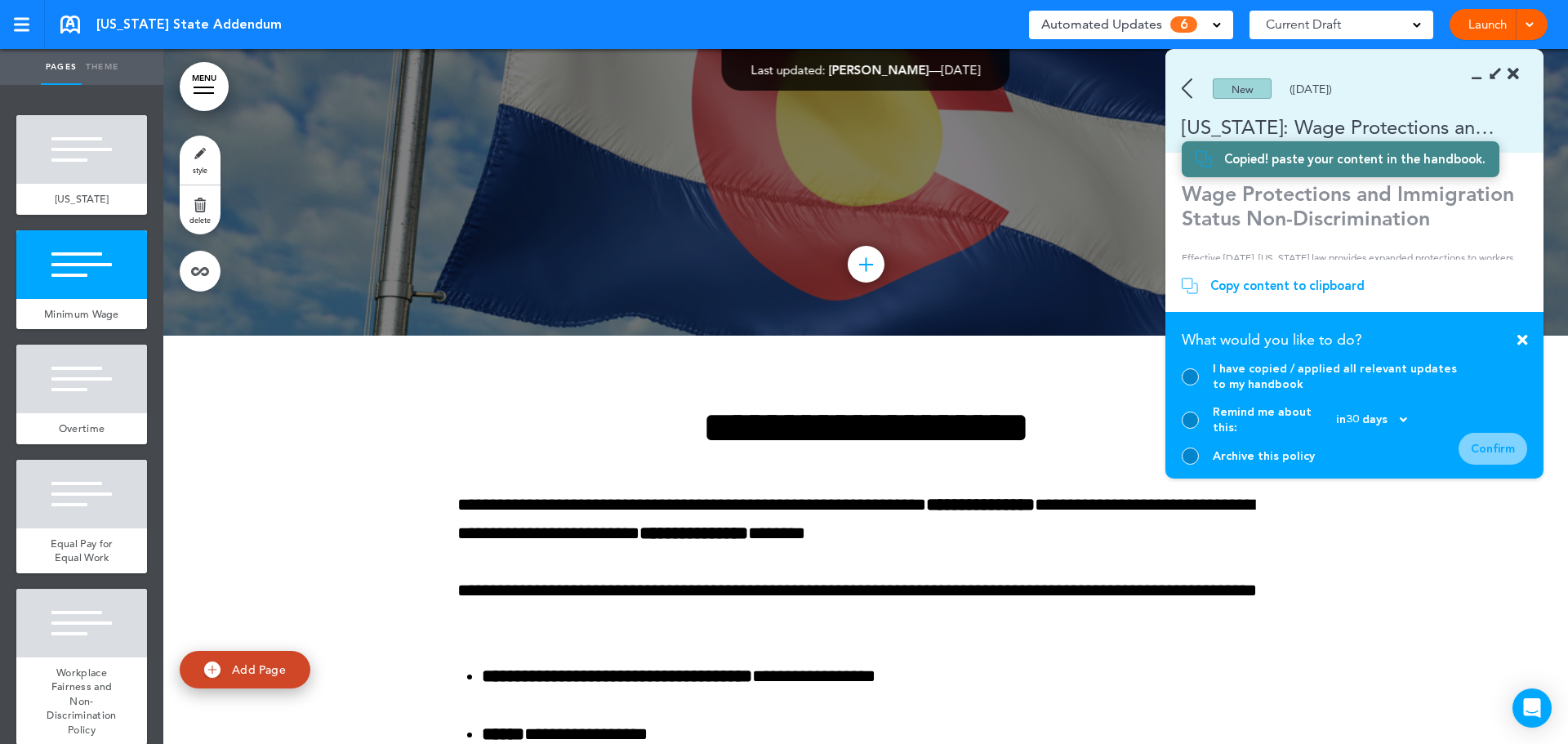
click at [235, 667] on span "Add Page" at bounding box center [259, 669] width 54 height 14
type input "********"
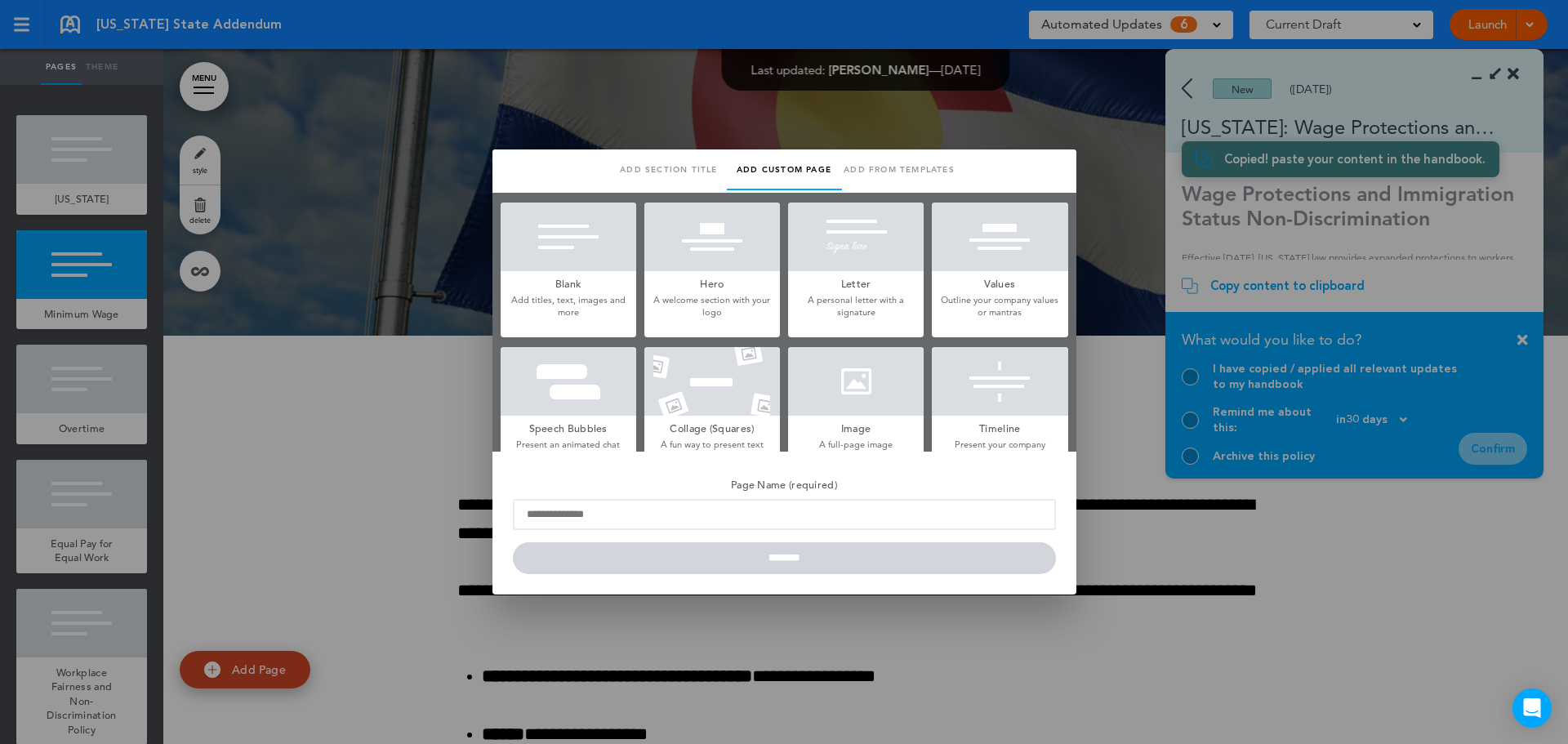
click at [1068, 94] on div at bounding box center [784, 372] width 1568 height 744
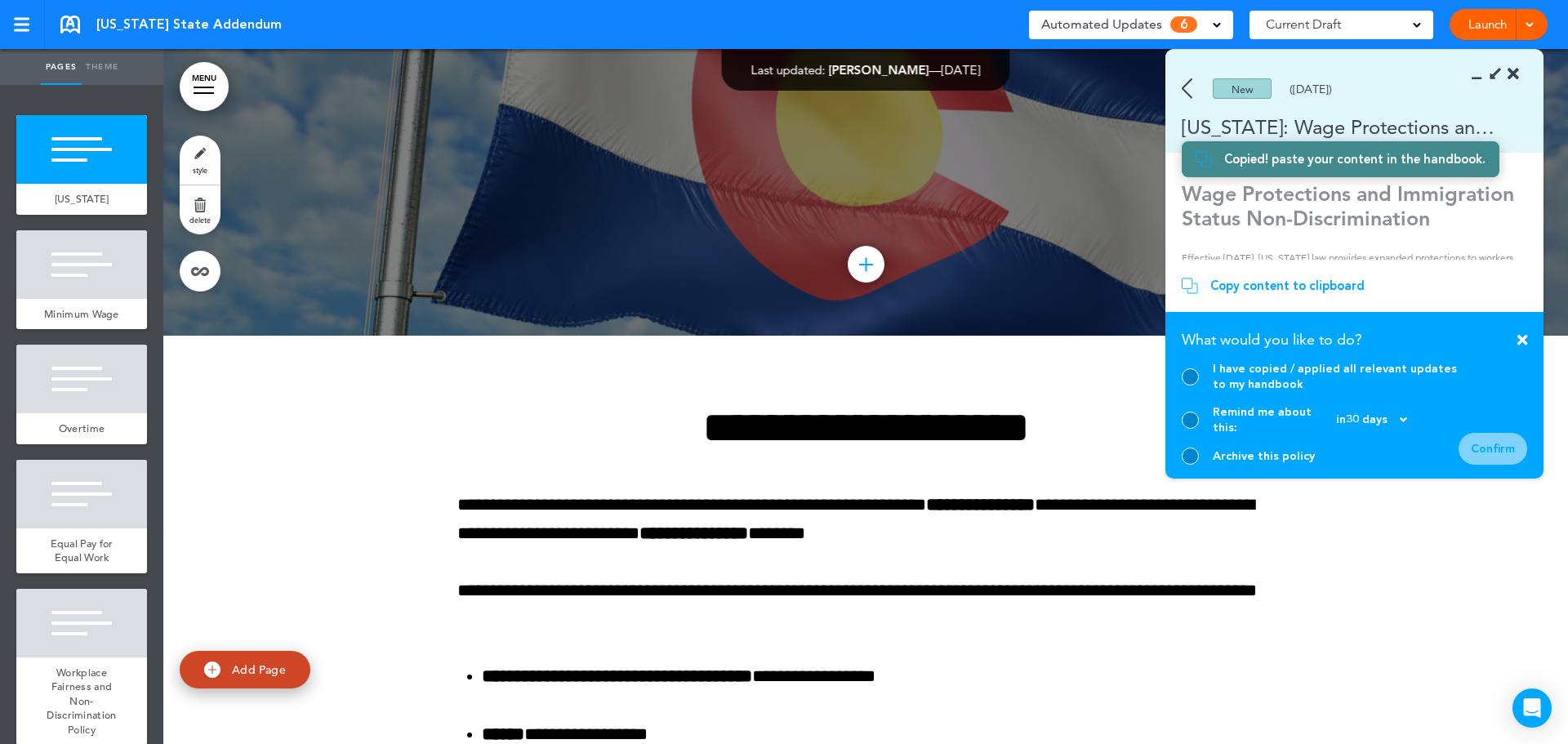
click at [1494, 74] on icon at bounding box center [1494, 74] width 17 height 17
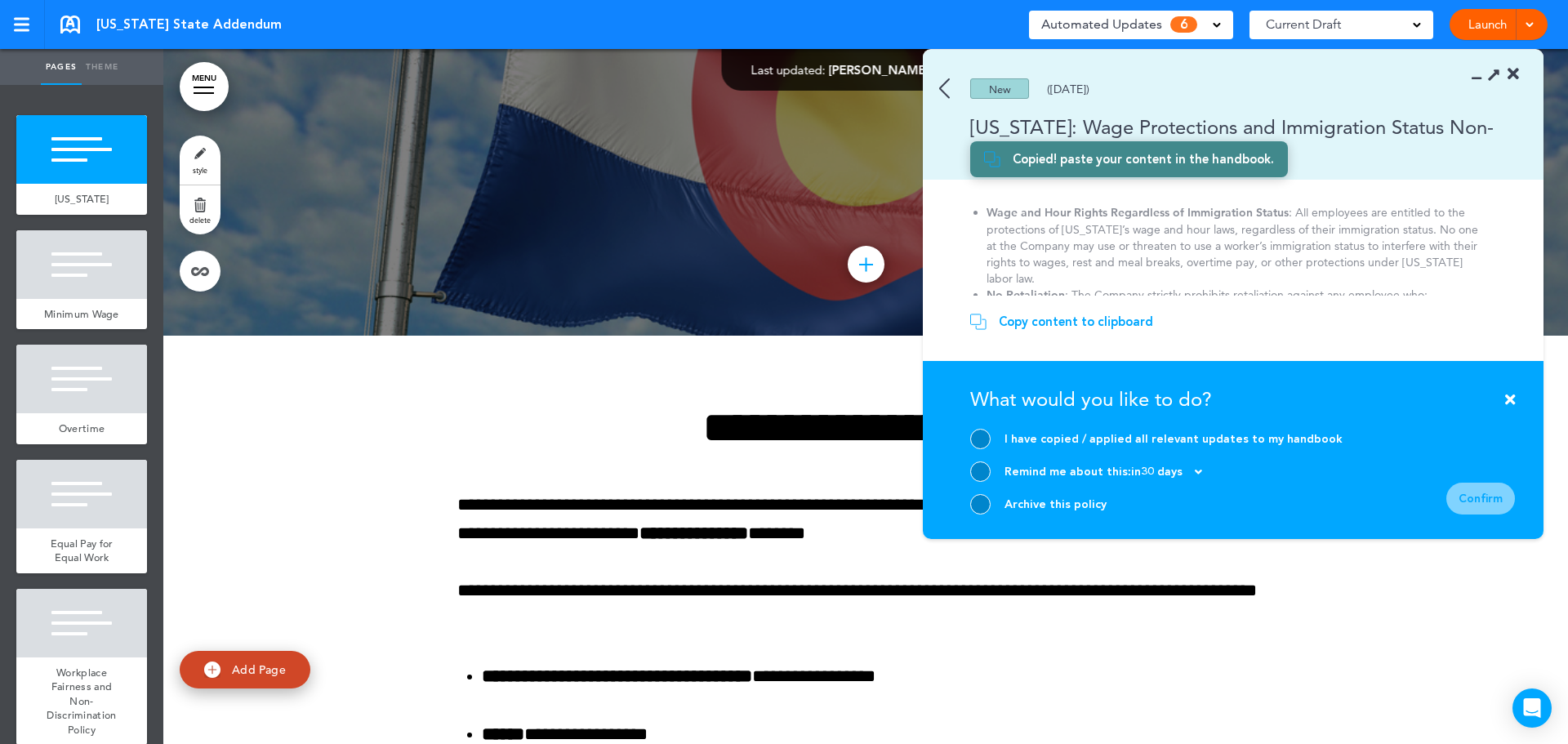
scroll to position [0, 0]
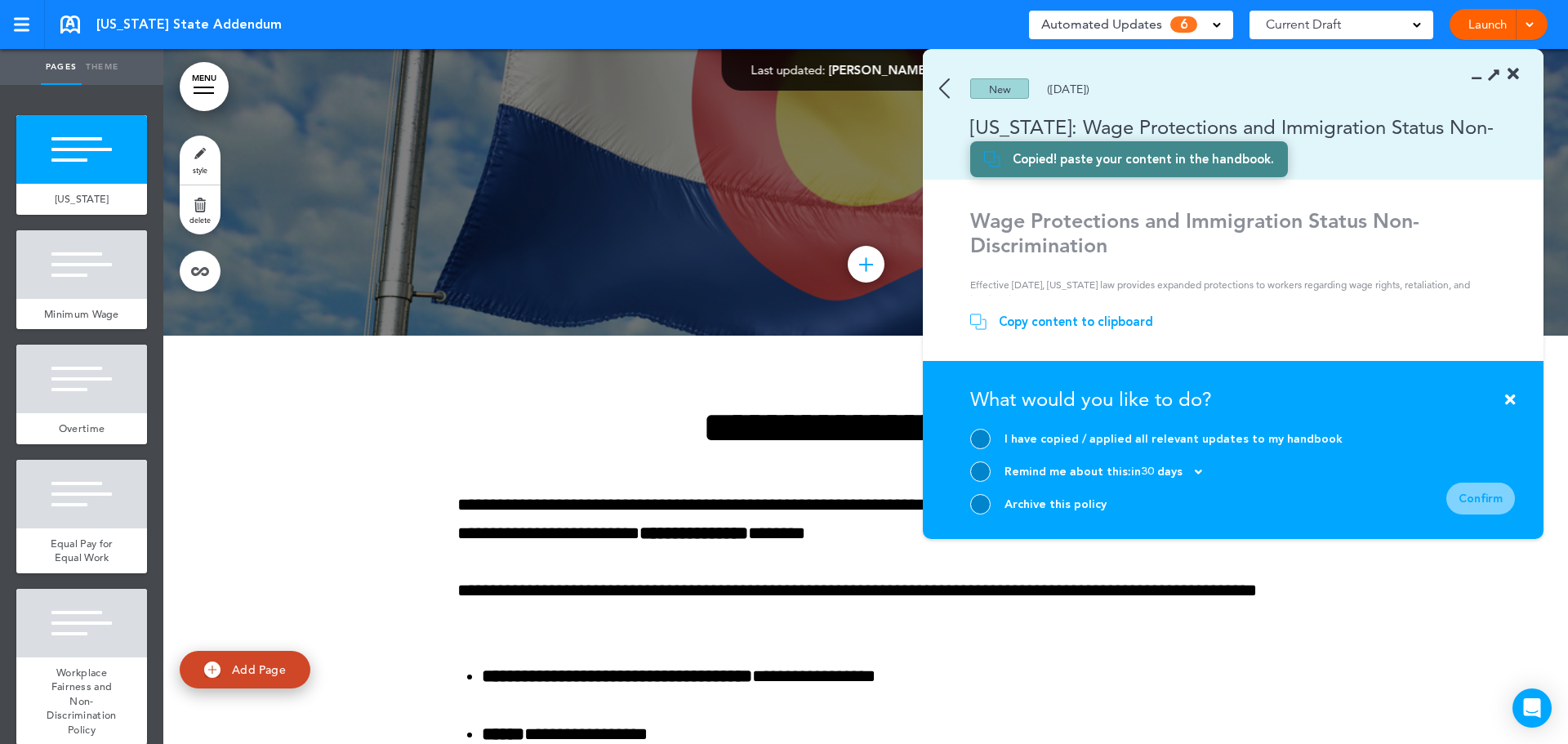
click at [1058, 321] on div "Copy content to clipboard" at bounding box center [1076, 322] width 154 height 16
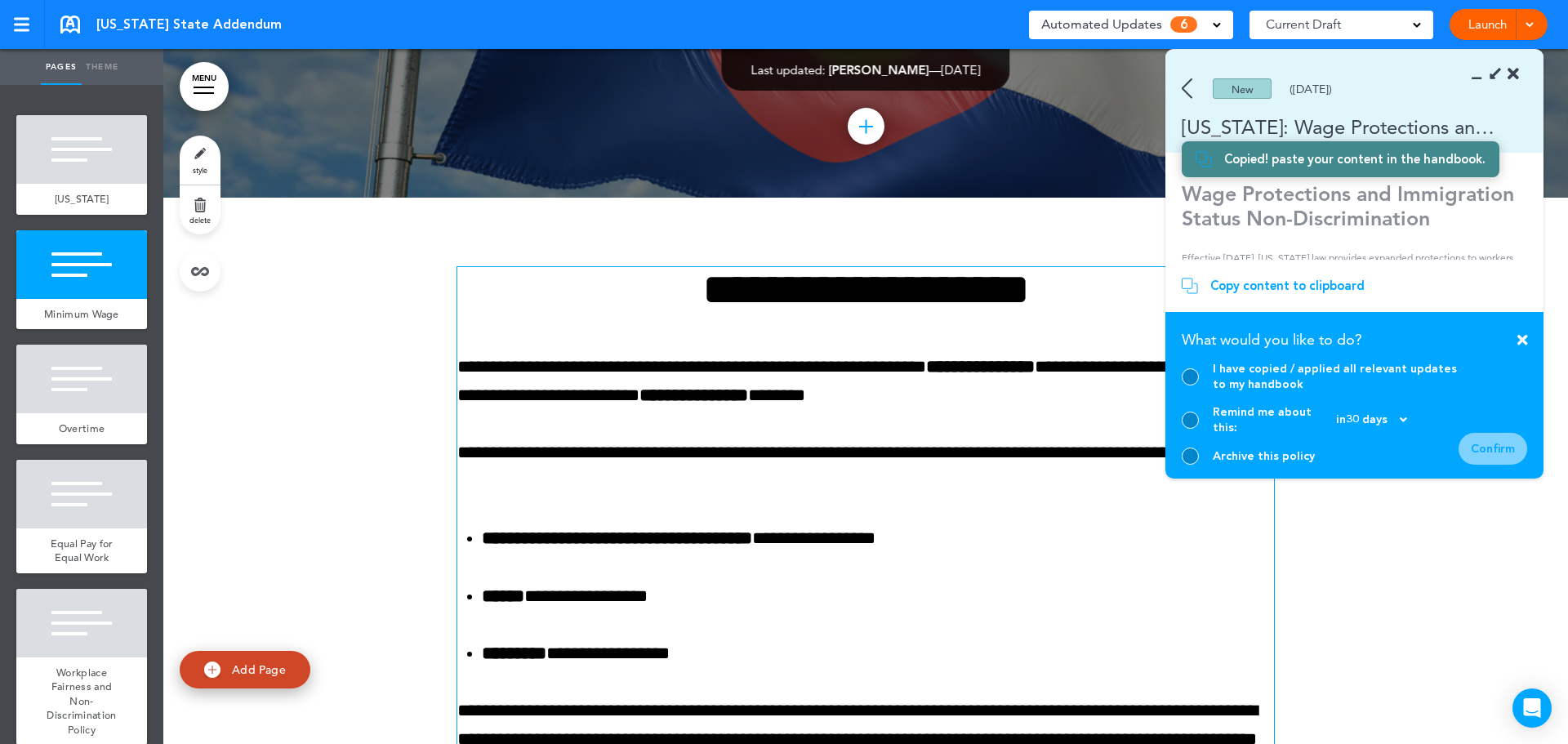
scroll to position [572, 0]
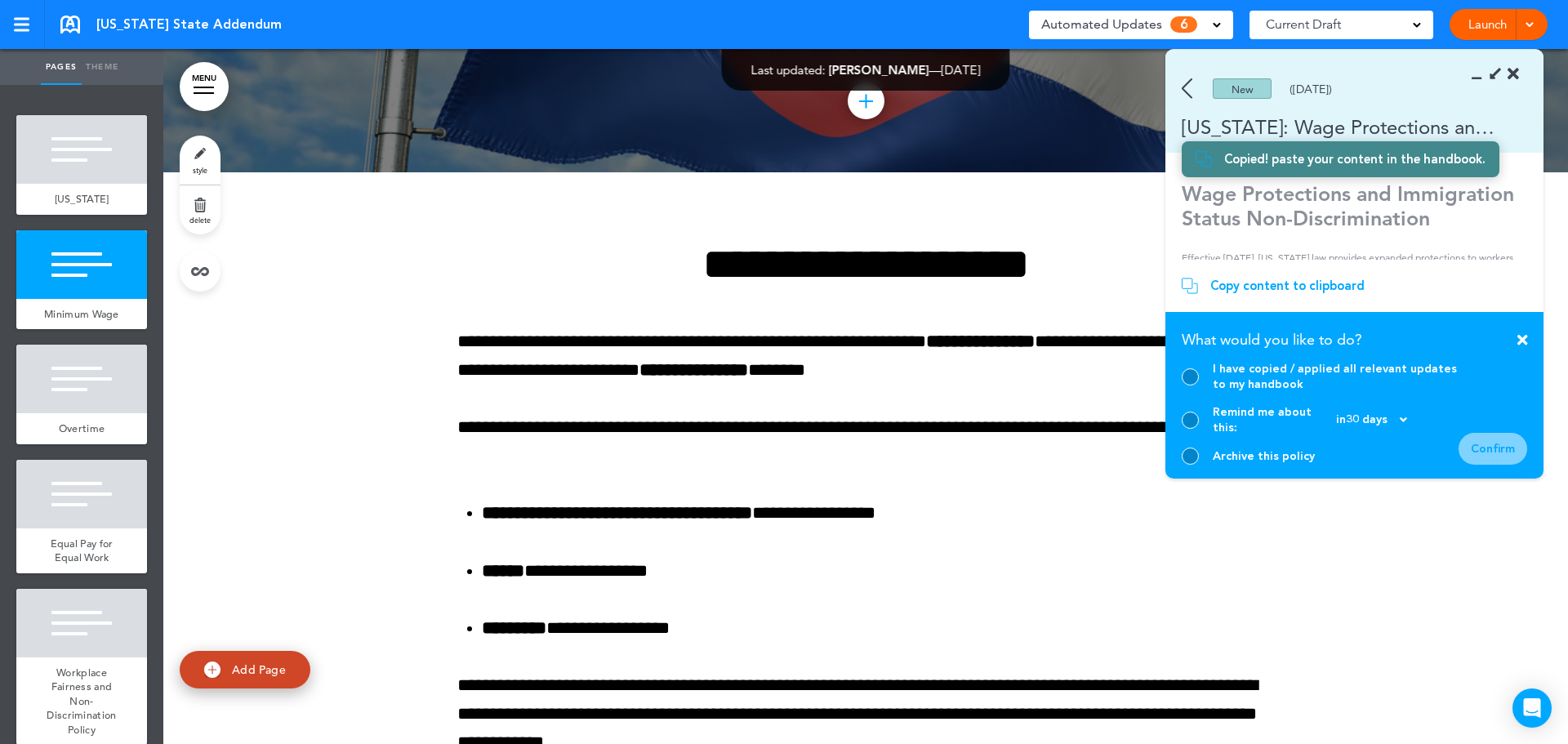
click at [396, 239] on div at bounding box center [866, 520] width 1405 height 695
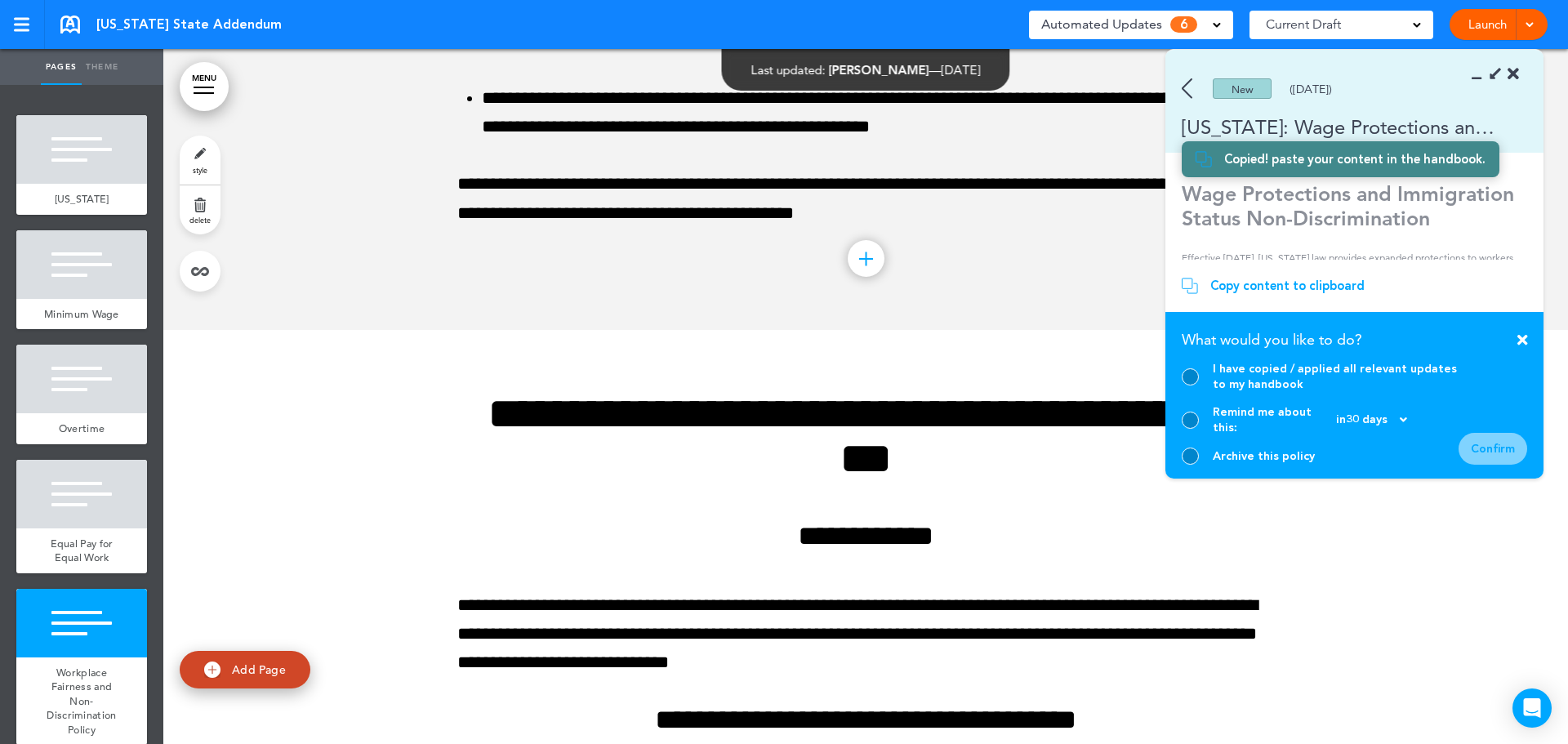
scroll to position [2941, 0]
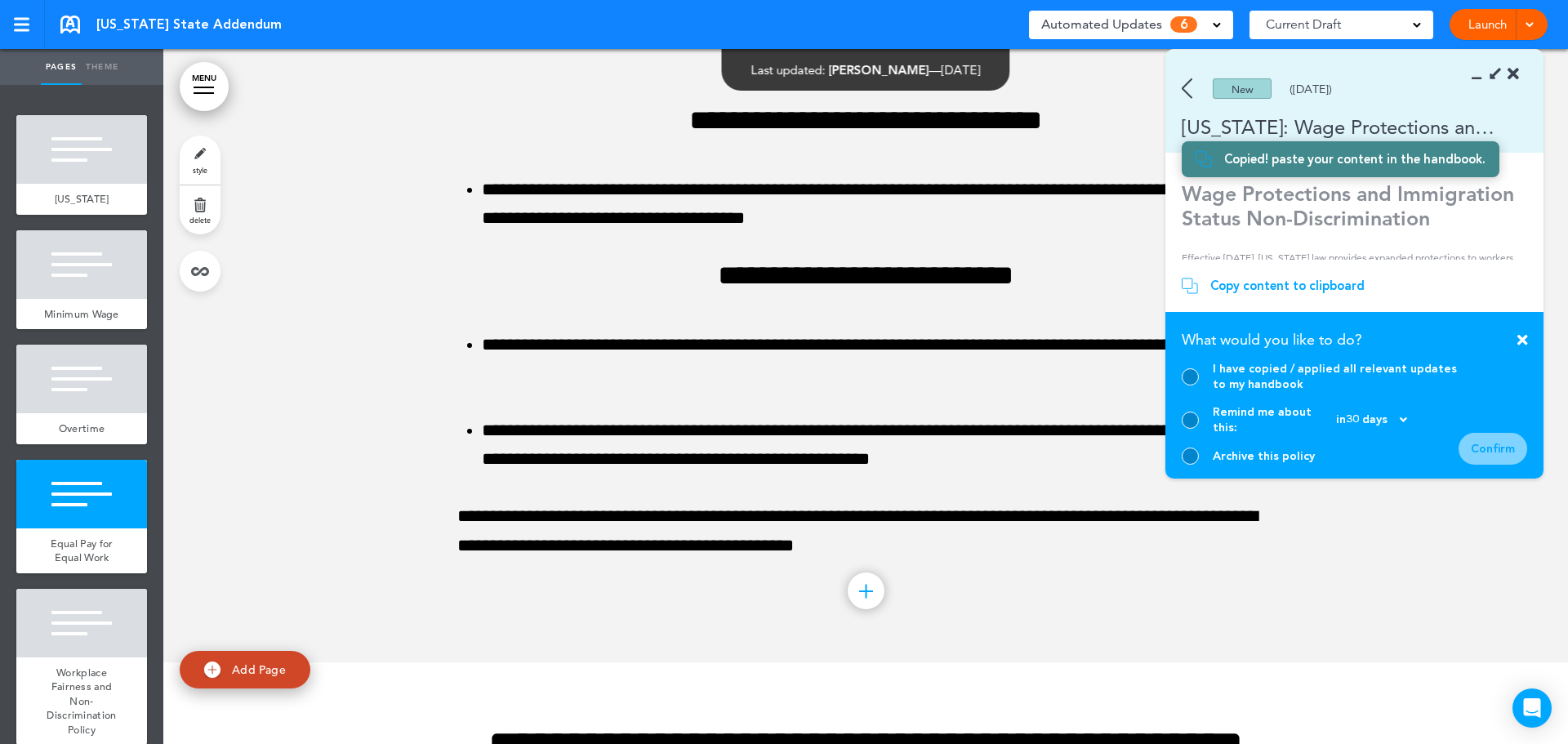
click at [1509, 75] on icon at bounding box center [1513, 74] width 12 height 16
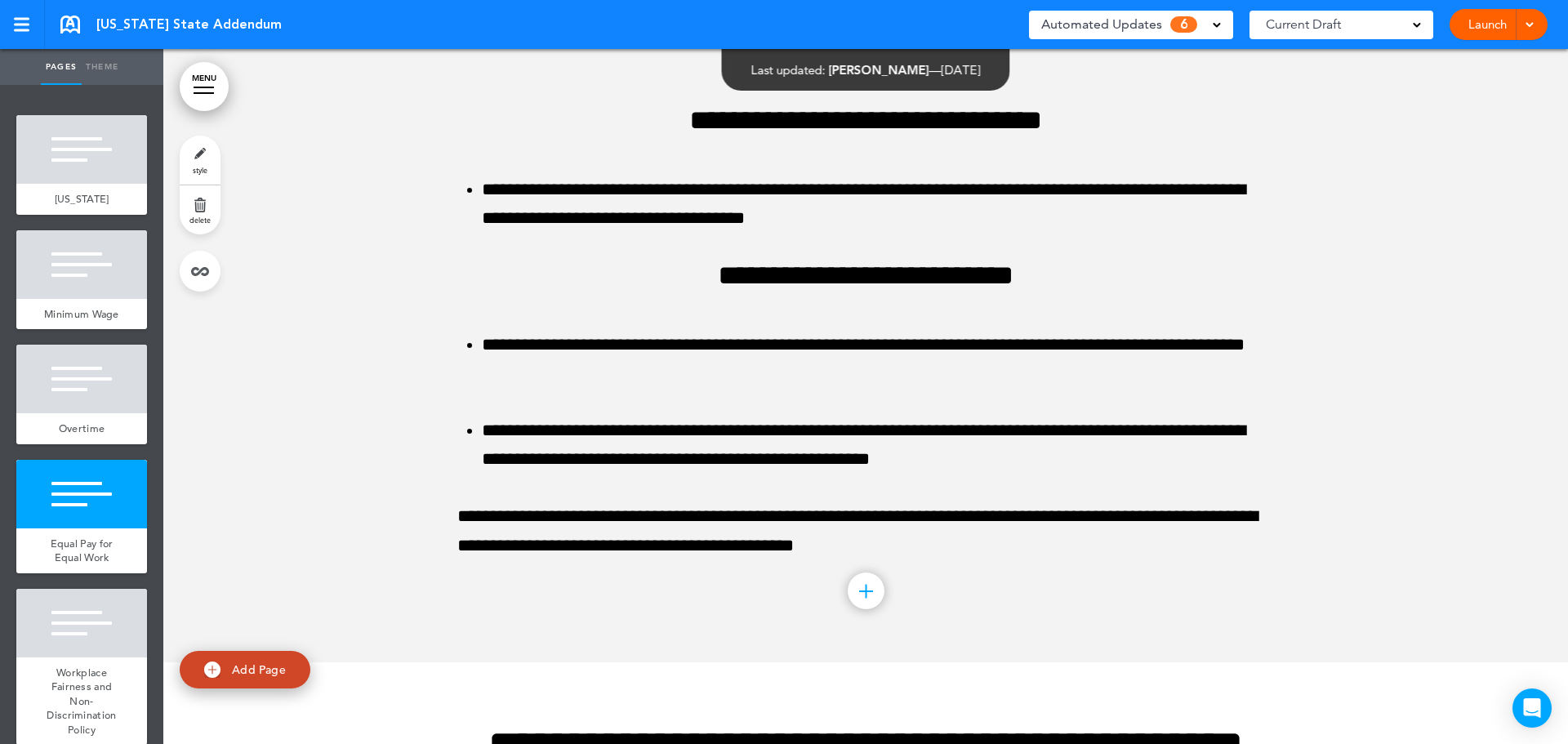
click at [65, 28] on link at bounding box center [70, 24] width 19 height 18
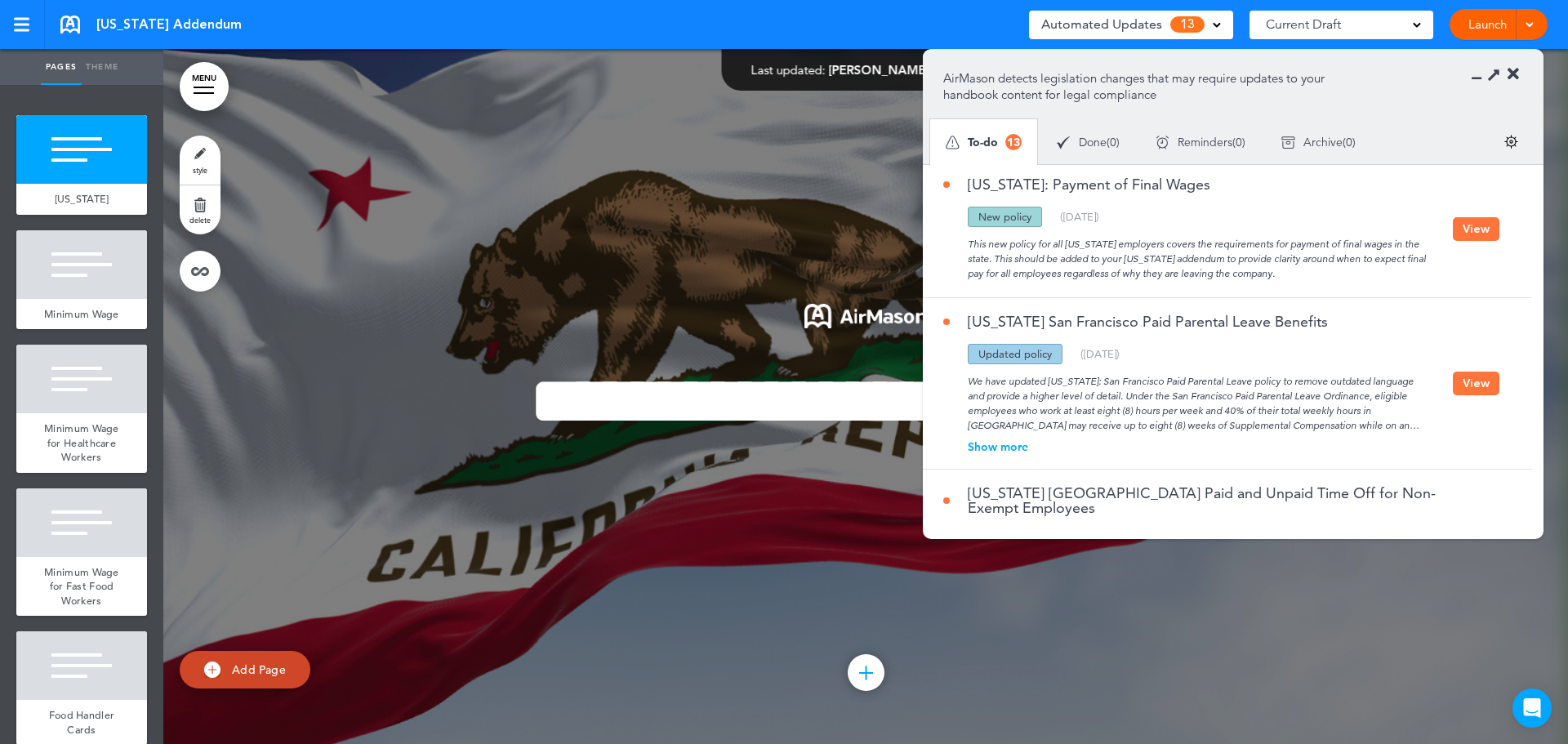
scroll to position [326, 0]
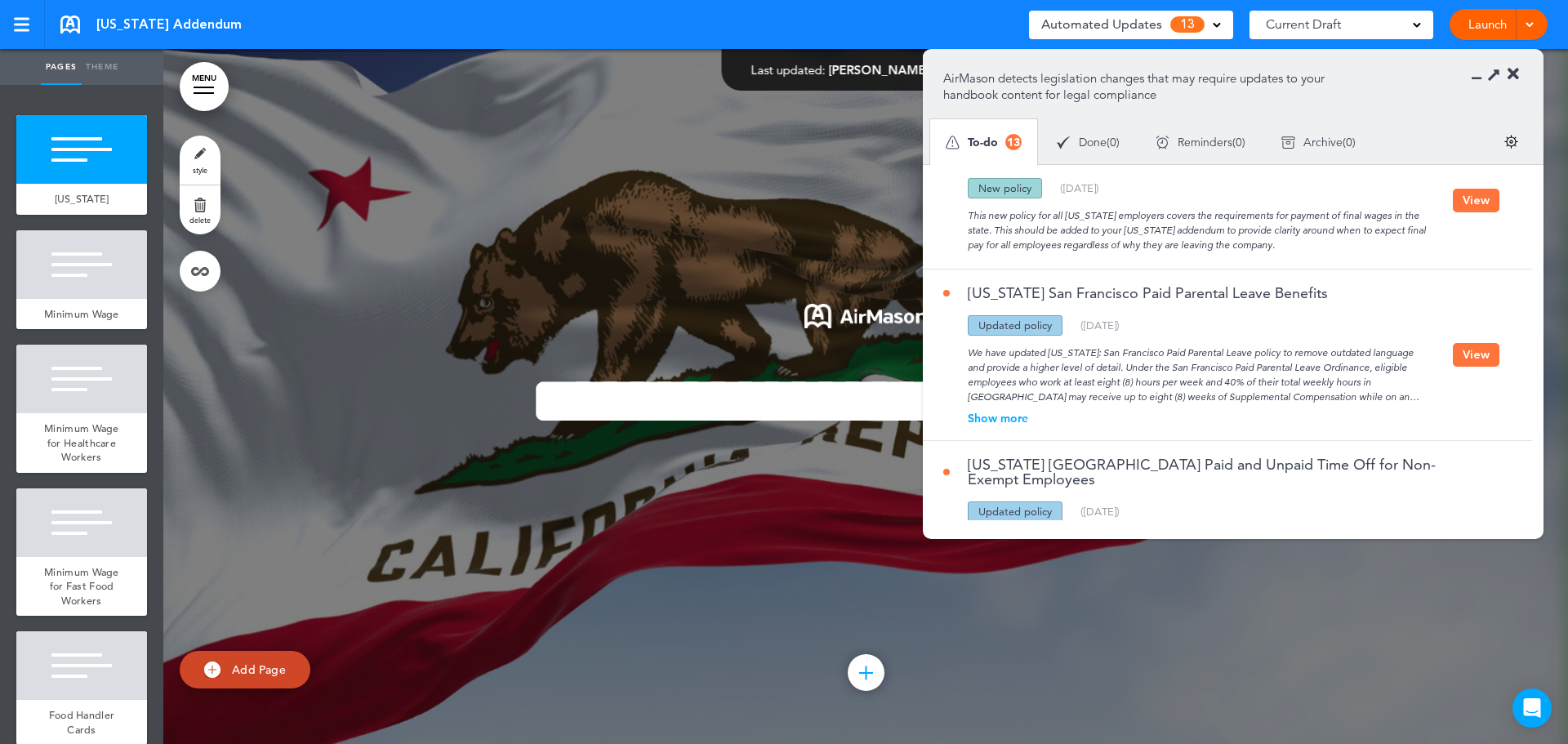
click at [775, 499] on div "**********" at bounding box center [866, 396] width 817 height 308
click at [1517, 74] on icon at bounding box center [1513, 74] width 12 height 16
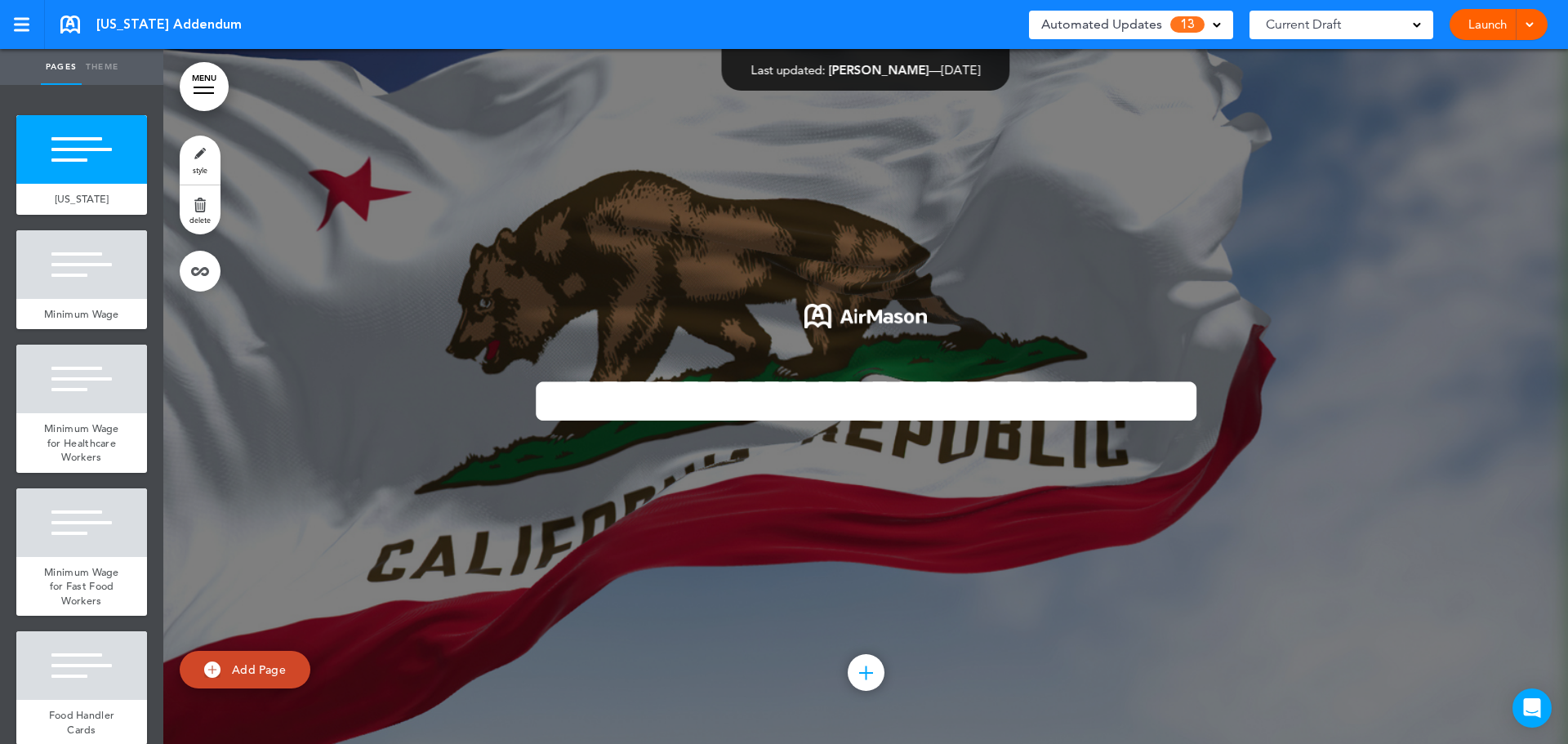
click at [65, 21] on link at bounding box center [70, 24] width 19 height 18
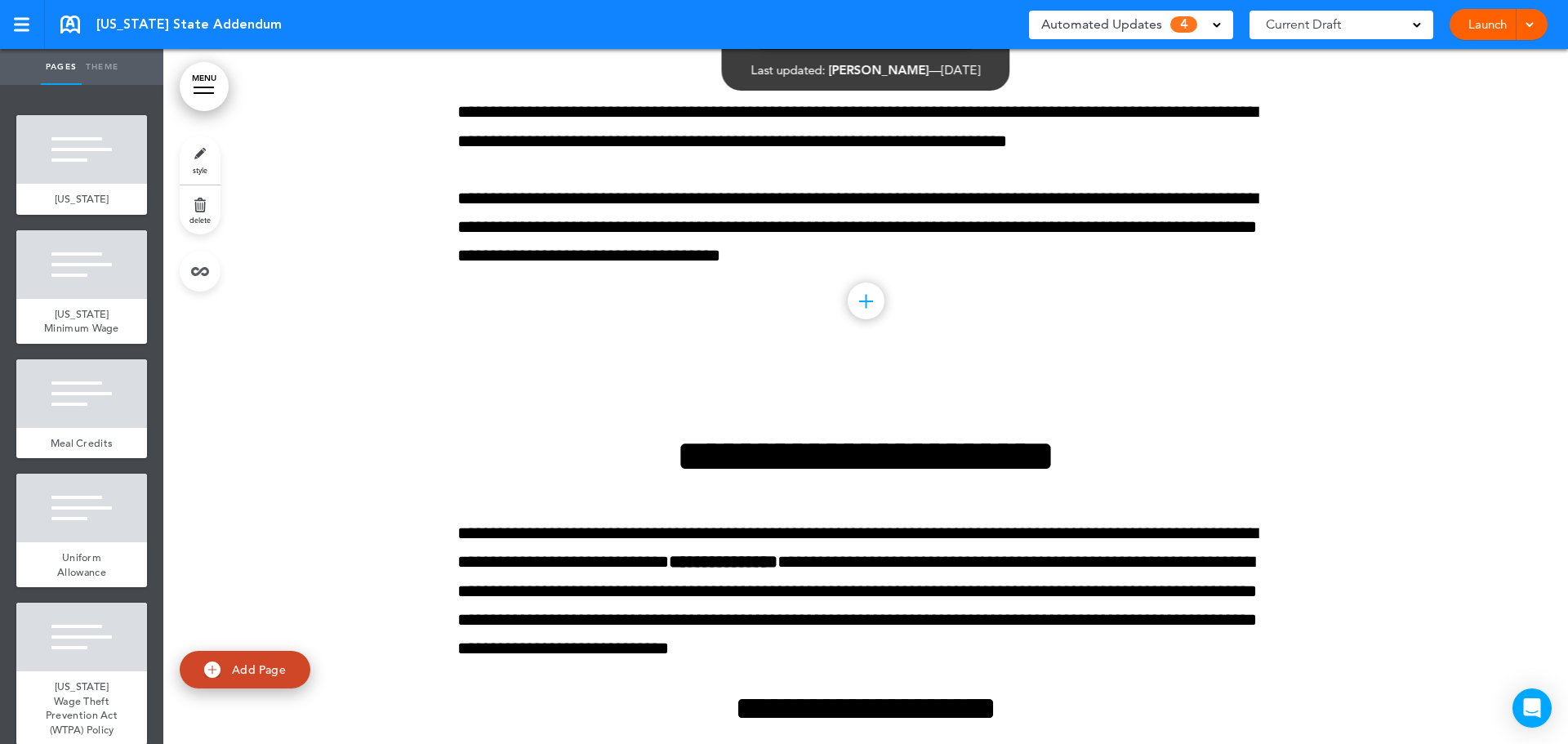
scroll to position [25003, 0]
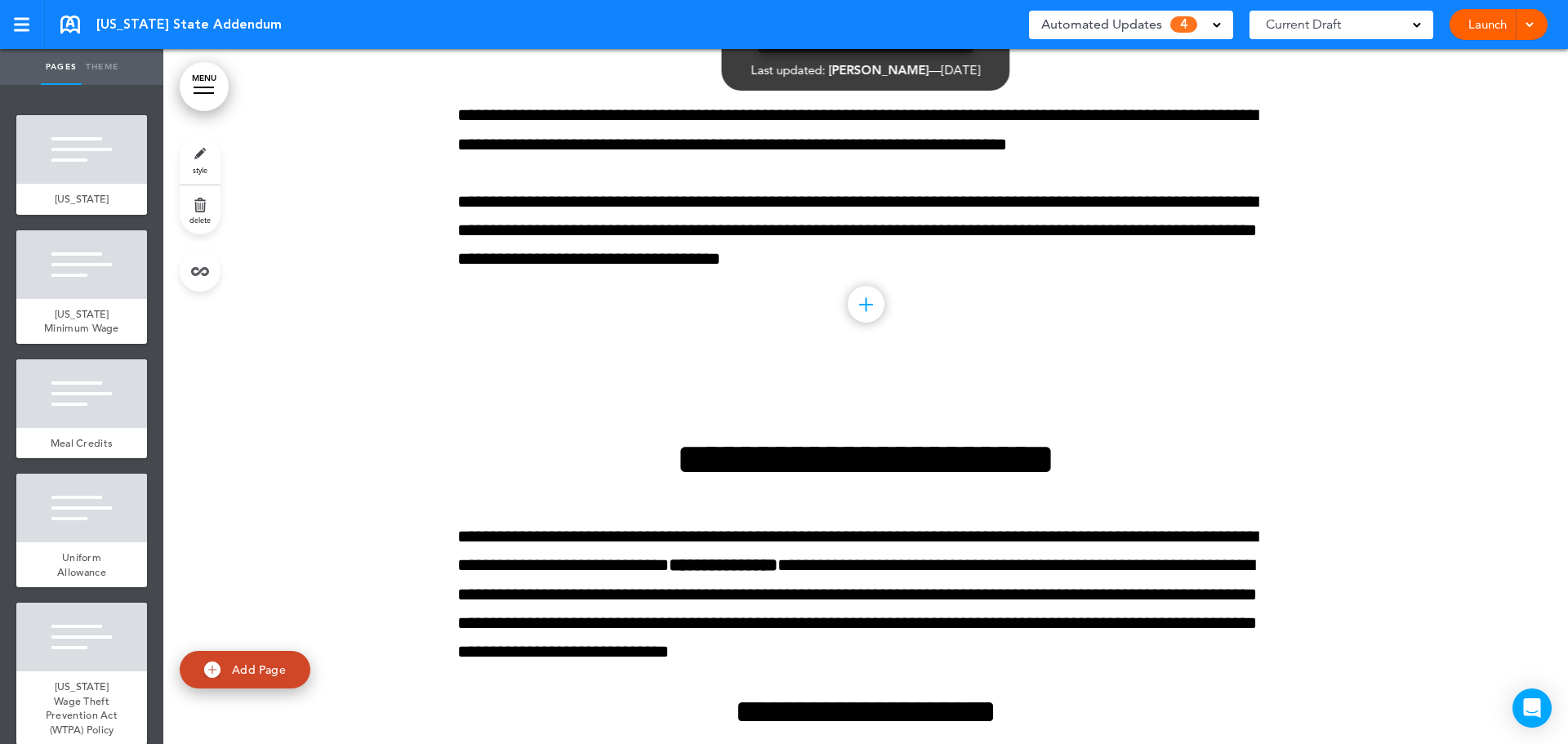
click at [861, 308] on div at bounding box center [866, 304] width 36 height 36
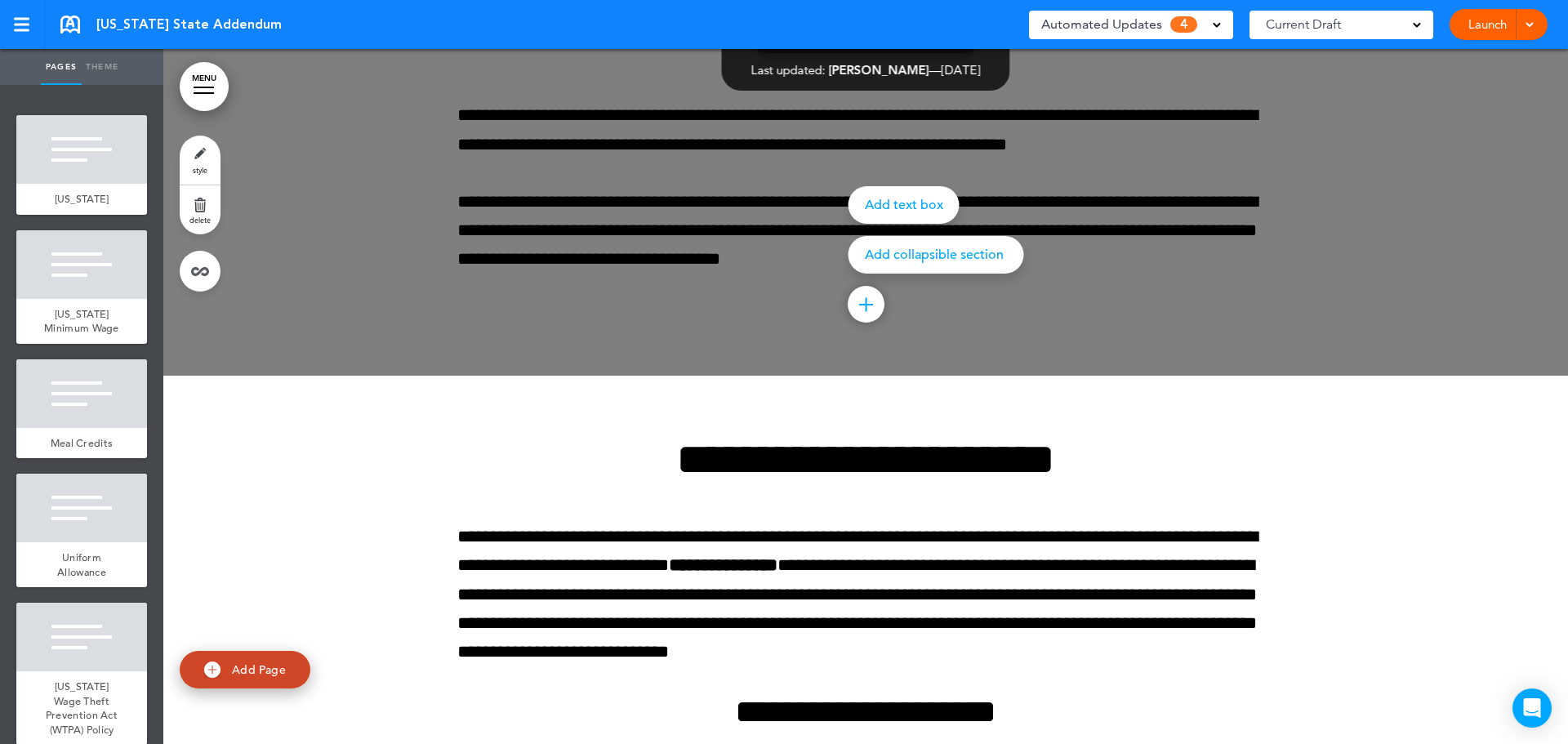
click at [861, 311] on div at bounding box center [866, 304] width 36 height 36
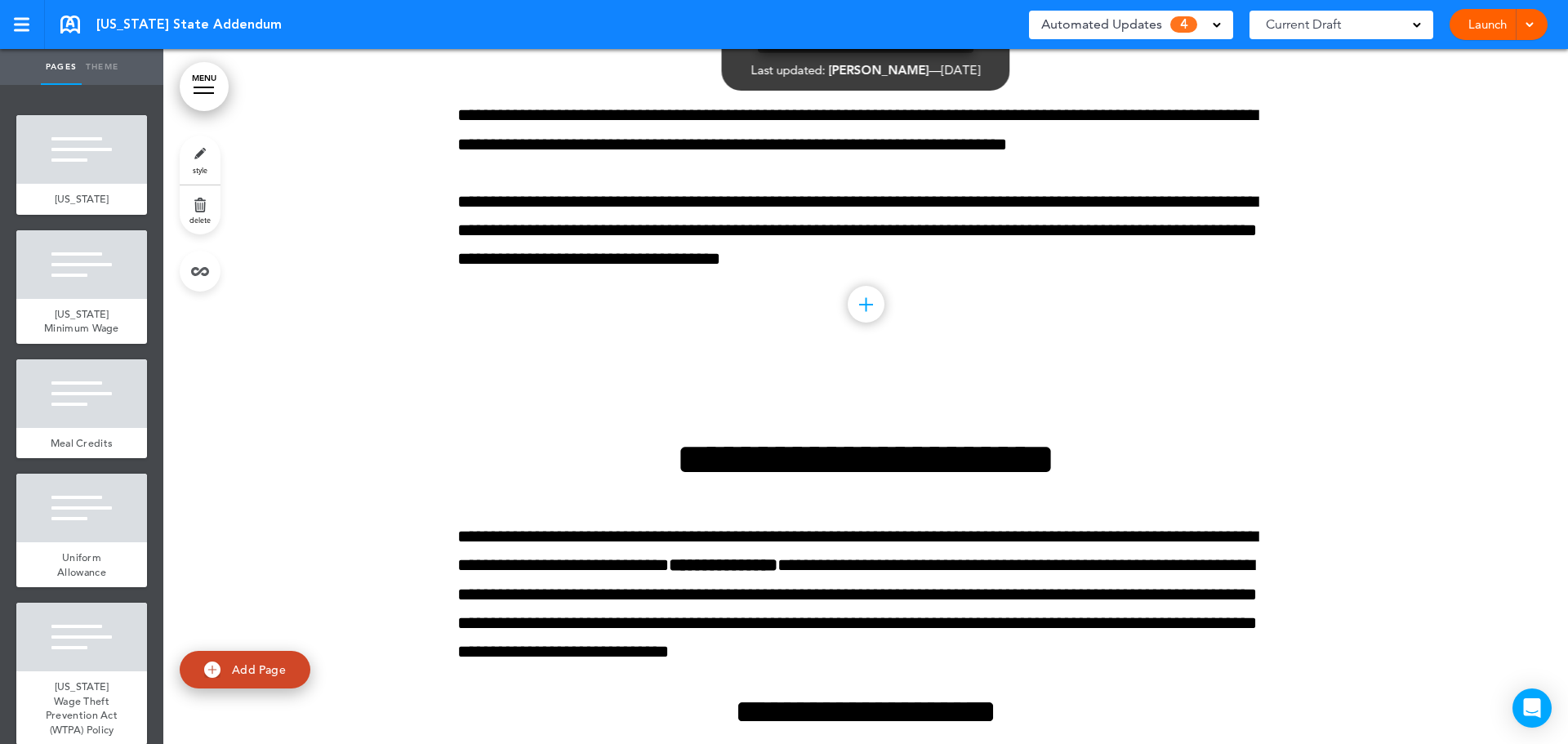
click at [861, 311] on div at bounding box center [866, 304] width 36 height 36
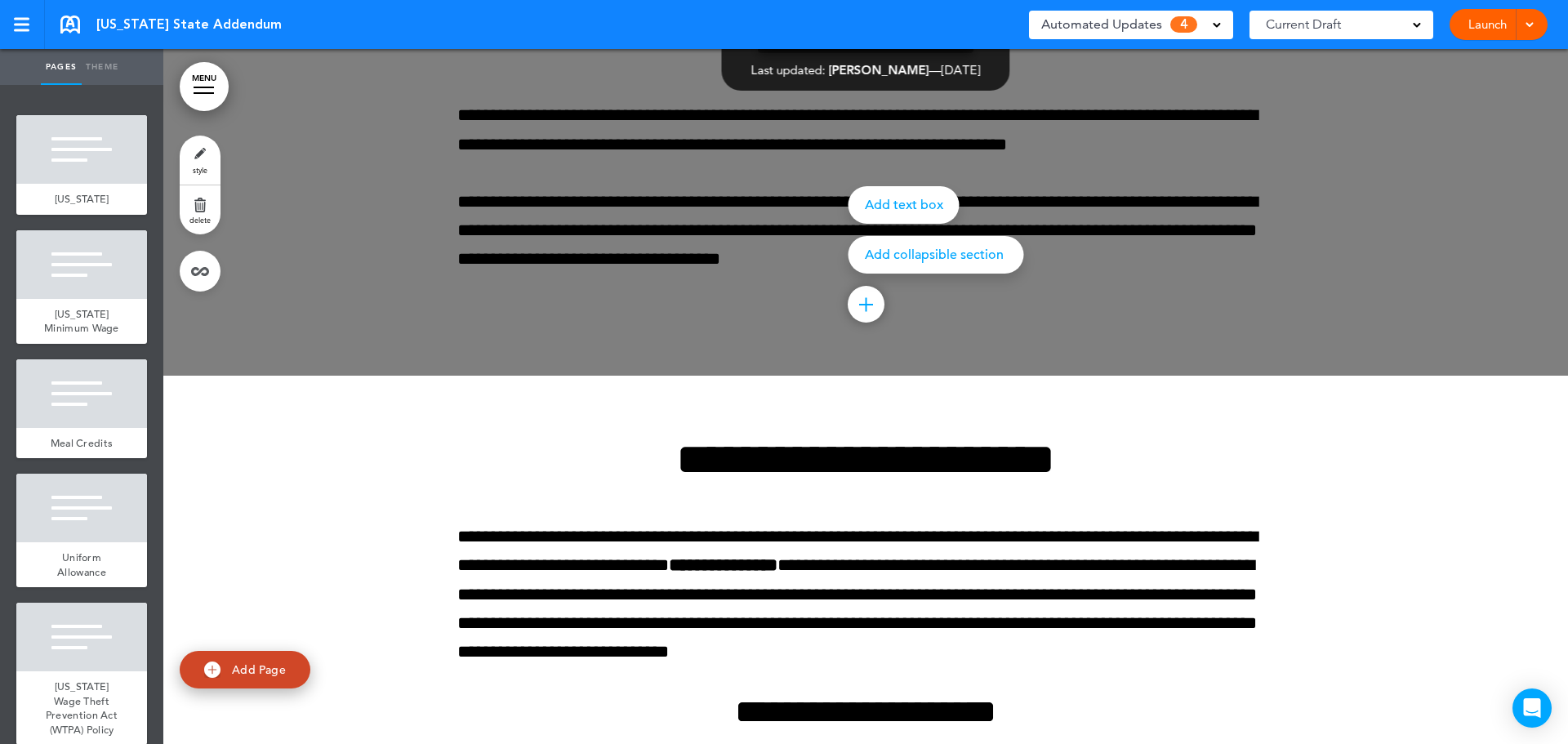
click at [861, 311] on div at bounding box center [866, 304] width 36 height 36
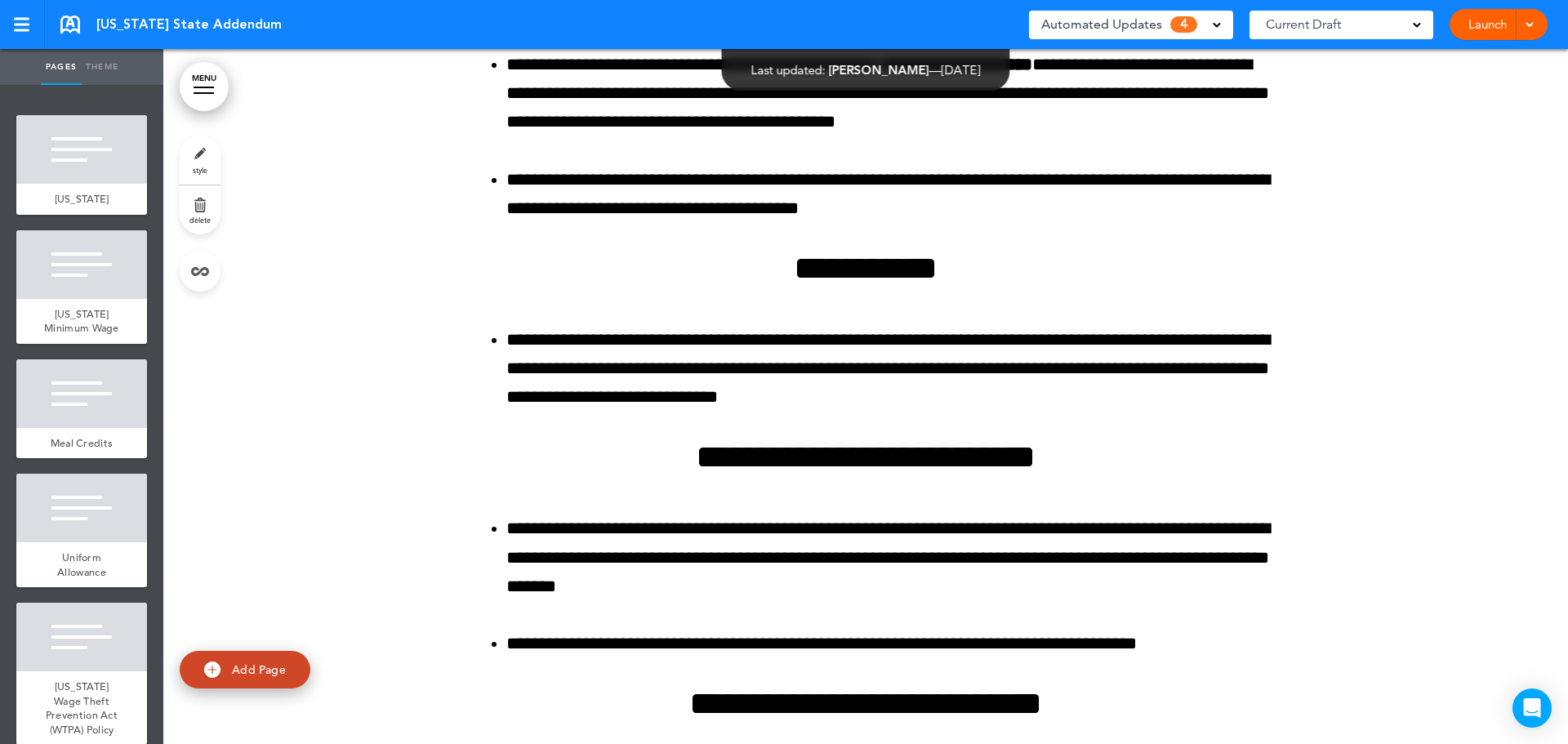
scroll to position [22388, 0]
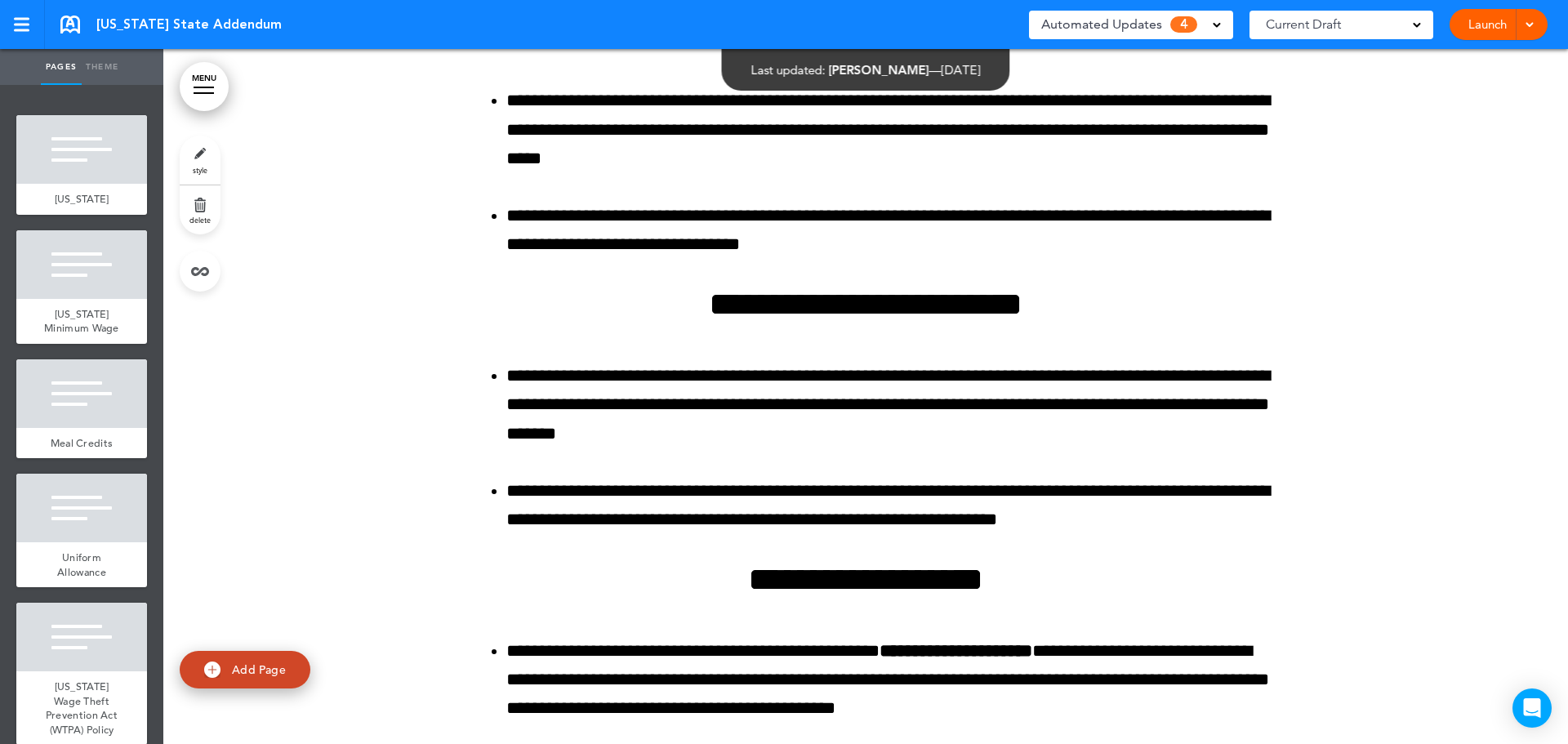
scroll to position [21162, 0]
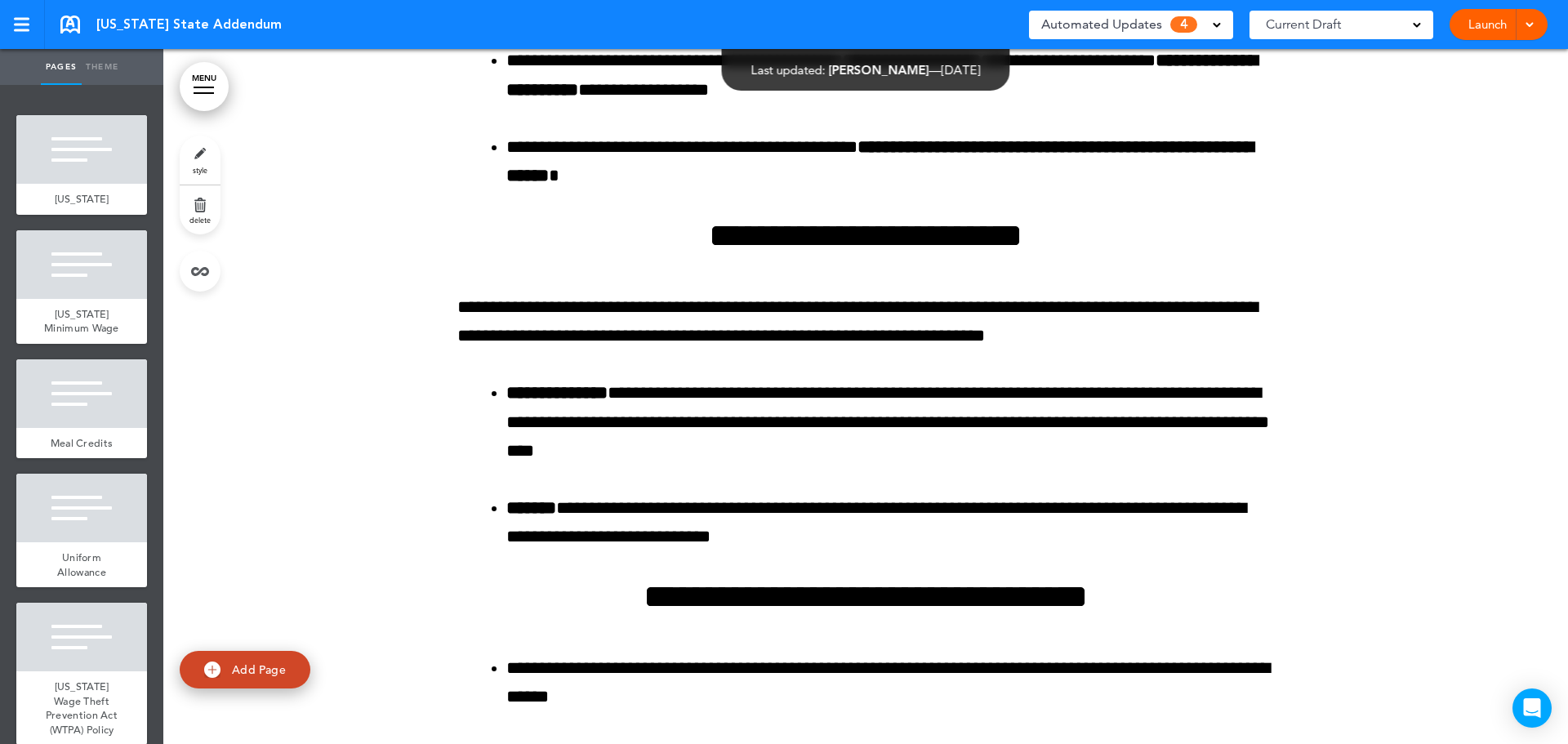
click at [63, 20] on link at bounding box center [70, 24] width 19 height 18
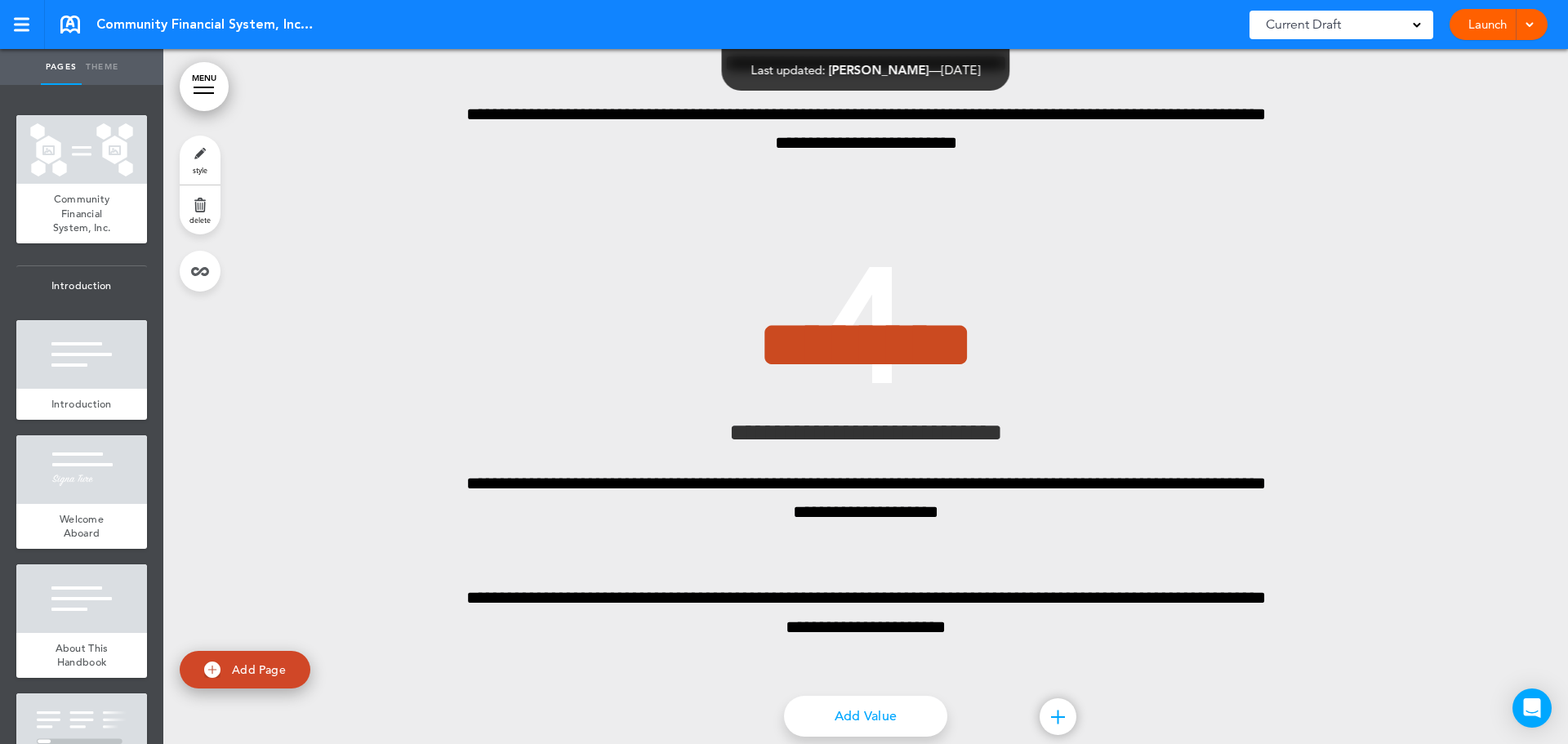
scroll to position [11171, 0]
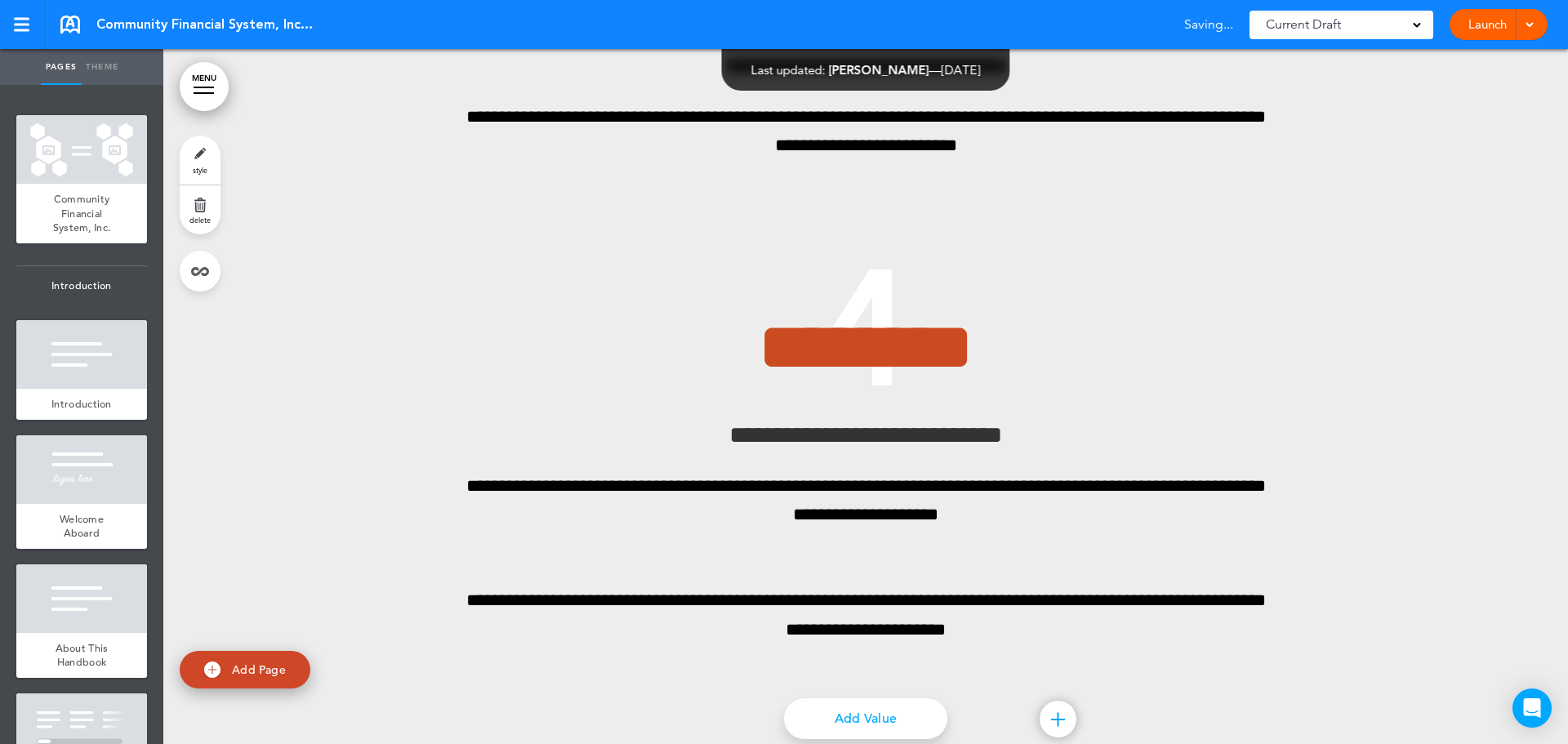
click at [68, 21] on link at bounding box center [70, 24] width 19 height 18
